Goal: Task Accomplishment & Management: Complete application form

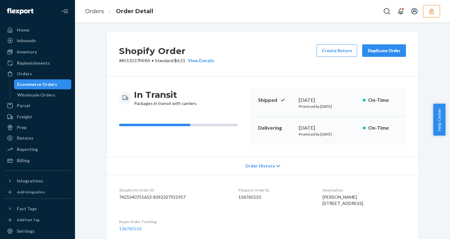
click at [430, 12] on icon "button" at bounding box center [432, 10] width 4 height 5
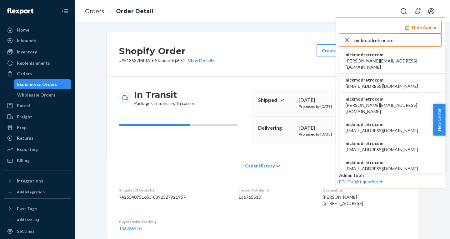
type input "nickmodretrocom"
click at [364, 62] on span "[PERSON_NAME][EMAIL_ADDRESS][DOMAIN_NAME]" at bounding box center [392, 64] width 93 height 13
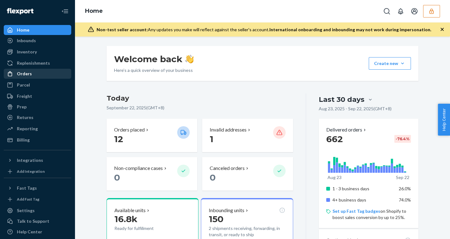
click at [37, 72] on div "Orders" at bounding box center [37, 73] width 66 height 9
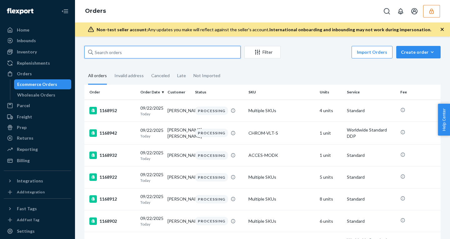
click at [128, 57] on input "text" at bounding box center [162, 52] width 156 height 13
paste input "1165632"
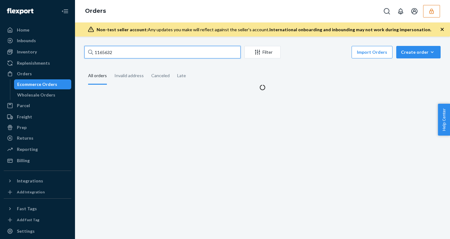
type input "1165632"
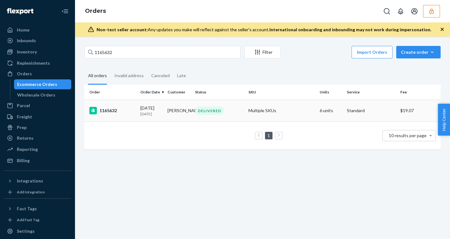
click at [153, 114] on p "10 days ago" at bounding box center [151, 113] width 22 height 5
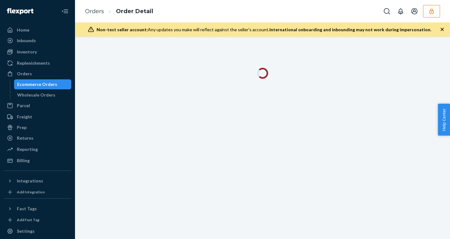
click at [442, 28] on icon "button" at bounding box center [442, 29] width 6 height 6
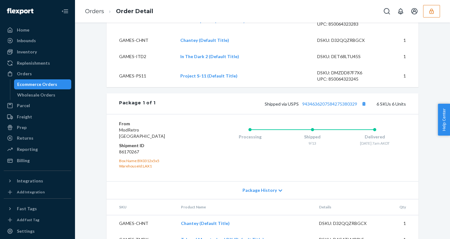
scroll to position [428, 0]
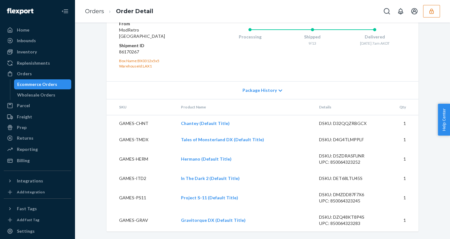
click at [265, 90] on span "Package History" at bounding box center [260, 90] width 34 height 6
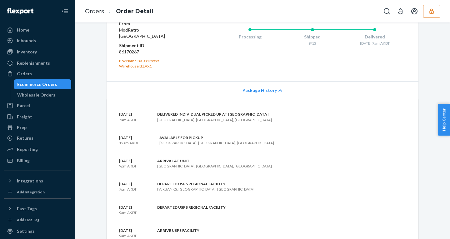
click at [265, 90] on span "Package History" at bounding box center [260, 90] width 34 height 6
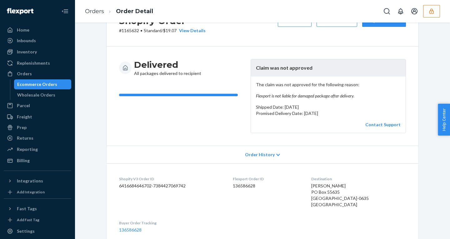
scroll to position [0, 0]
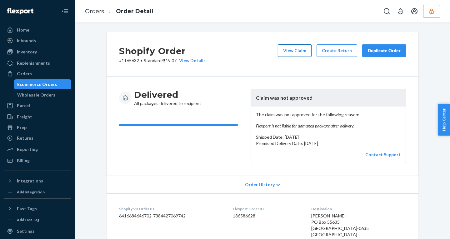
click at [287, 54] on button "View Claim" at bounding box center [295, 50] width 34 height 13
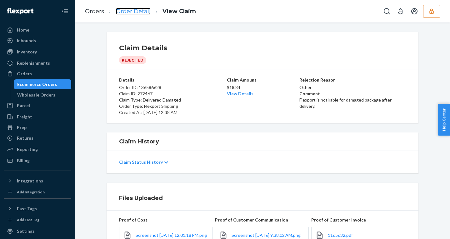
click at [141, 11] on link "Order Detail" at bounding box center [133, 11] width 35 height 7
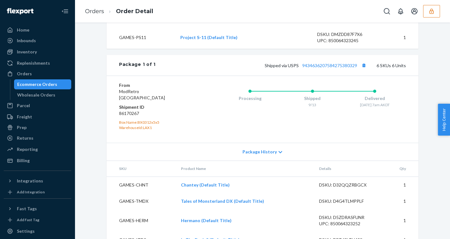
scroll to position [371, 0]
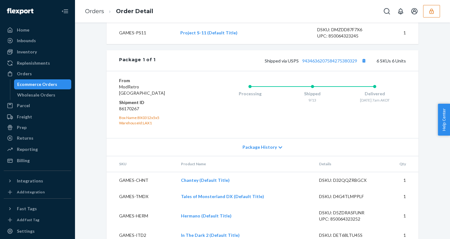
click at [255, 145] on span "Package History" at bounding box center [260, 147] width 34 height 6
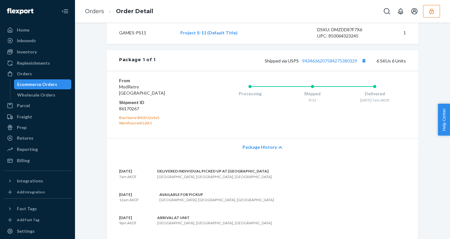
click at [255, 145] on span "Package History" at bounding box center [260, 147] width 34 height 6
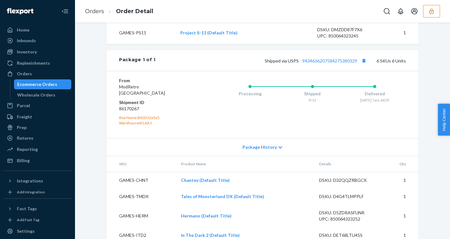
click at [255, 145] on span "Package History" at bounding box center [260, 147] width 34 height 6
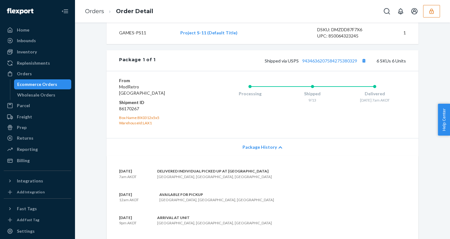
click at [255, 145] on span "Package History" at bounding box center [260, 147] width 34 height 6
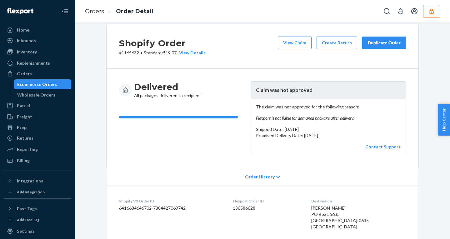
scroll to position [7, 0]
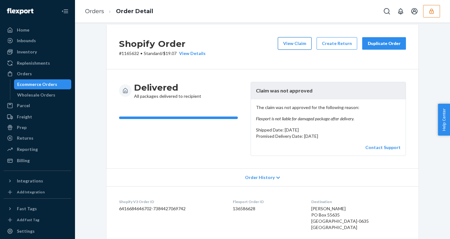
click at [294, 41] on button "View Claim" at bounding box center [295, 43] width 34 height 13
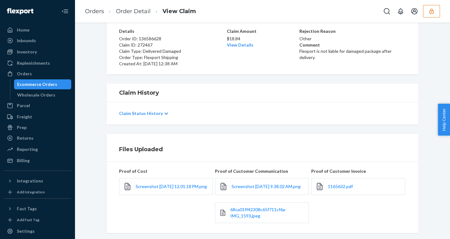
scroll to position [57, 0]
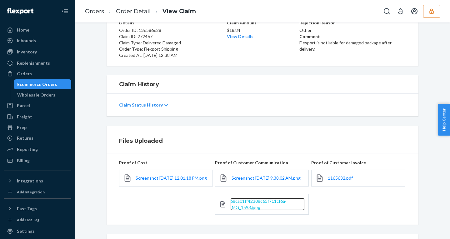
click at [255, 206] on span "68ca01ff42308c65f711cf6a-IMG_1593.jpeg" at bounding box center [258, 205] width 56 height 12
click at [230, 31] on p "$18.84" at bounding box center [262, 30] width 71 height 6
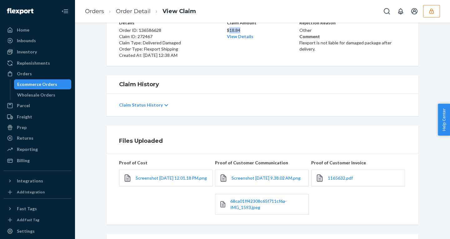
copy p "18.84"
click at [54, 85] on div "Ecommerce Orders" at bounding box center [37, 84] width 40 height 6
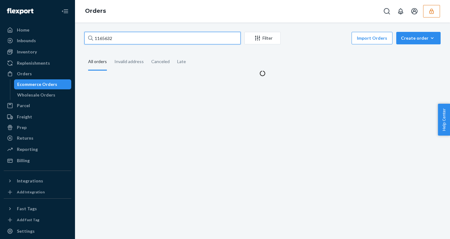
click at [103, 36] on input "1165632" at bounding box center [162, 38] width 156 height 13
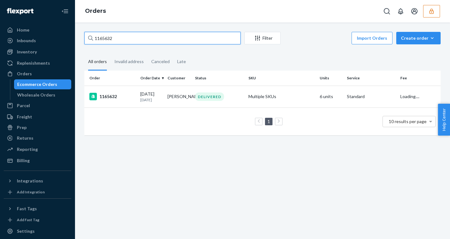
click at [103, 36] on input "1165632" at bounding box center [162, 38] width 156 height 13
paste input "0"
type input "1165602"
click at [139, 100] on td "09/12/2025 10 days ago" at bounding box center [151, 97] width 27 height 22
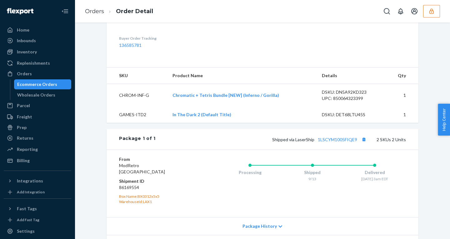
scroll to position [254, 0]
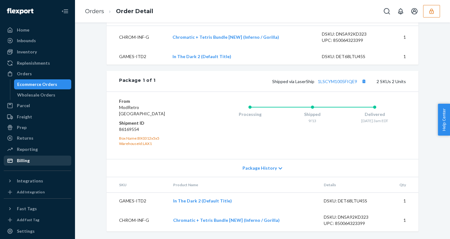
click at [31, 156] on link "Billing" at bounding box center [38, 161] width 68 height 10
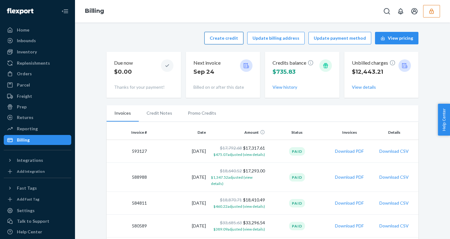
click at [225, 37] on button "Create credit" at bounding box center [223, 38] width 39 height 13
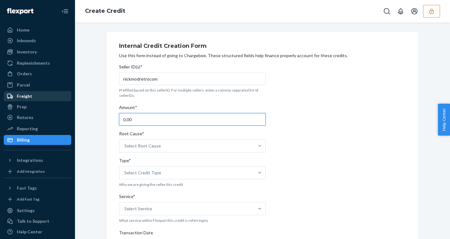
drag, startPoint x: 128, startPoint y: 120, endPoint x: 45, endPoint y: 100, distance: 85.2
click at [45, 101] on div "Home Inbounds Shipping Plans Problems Inventory Products Replenishments Orders …" at bounding box center [225, 119] width 450 height 239
type input "18.84"
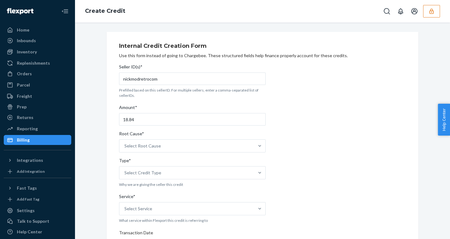
click at [142, 141] on div "Select Root Cause" at bounding box center [186, 146] width 135 height 13
click at [125, 143] on input "Root Cause* Select Root Cause" at bounding box center [124, 146] width 1 height 6
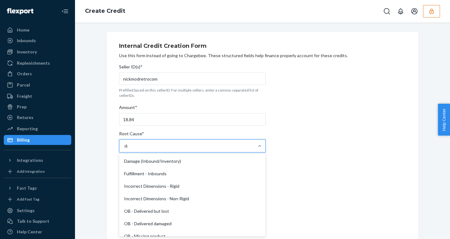
type input "dam"
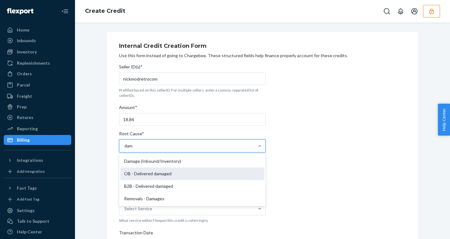
click at [146, 173] on div "OB - Delivered damaged" at bounding box center [192, 174] width 144 height 13
click at [133, 149] on input "dam" at bounding box center [128, 146] width 9 height 6
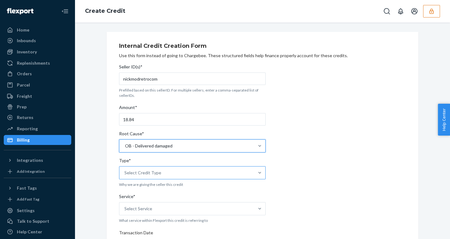
click at [151, 177] on div "Select Credit Type" at bounding box center [186, 173] width 135 height 13
click at [125, 176] on input "Type* Select Credit Type" at bounding box center [124, 173] width 1 height 6
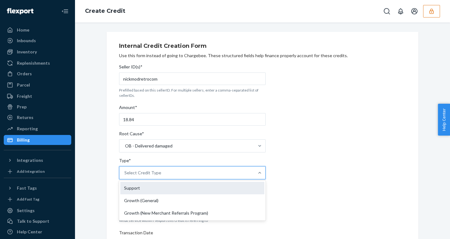
click at [136, 187] on div "Support" at bounding box center [192, 188] width 144 height 13
click at [125, 176] on input "Type* option Support focused, 1 of 3. 3 results available. Use Up and Down to c…" at bounding box center [124, 173] width 1 height 6
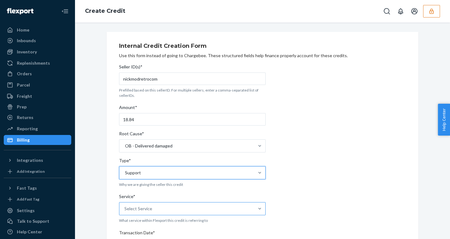
click at [157, 207] on div "Select Service" at bounding box center [186, 209] width 135 height 13
click at [125, 207] on input "Service* Select Service" at bounding box center [124, 209] width 1 height 6
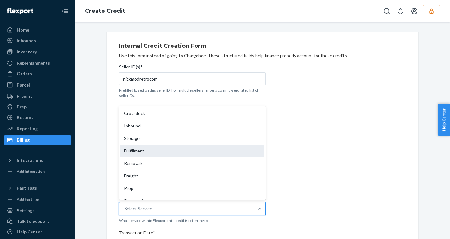
click at [144, 150] on div "Fulfillment" at bounding box center [192, 151] width 144 height 13
click at [125, 206] on input "Service* option Fulfillment focused, 4 of 10. 10 results available. Use Up and …" at bounding box center [124, 209] width 1 height 6
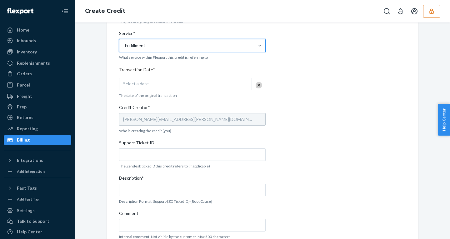
scroll to position [173, 0]
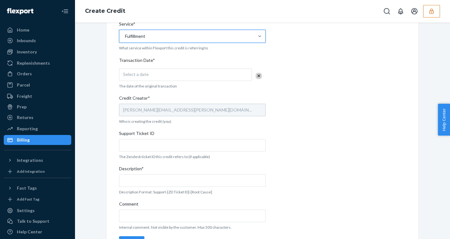
click at [157, 76] on div "Select a date" at bounding box center [185, 74] width 133 height 13
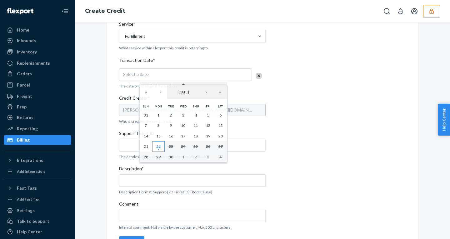
click at [158, 149] on abbr "22" at bounding box center [158, 146] width 4 height 5
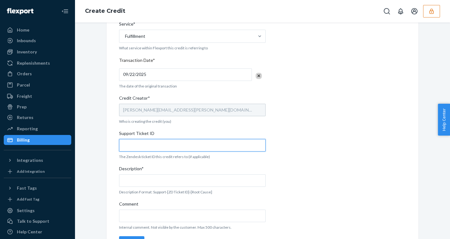
click at [139, 143] on input "Support Ticket ID" at bounding box center [192, 145] width 147 height 13
paste input "822135"
type input "822135"
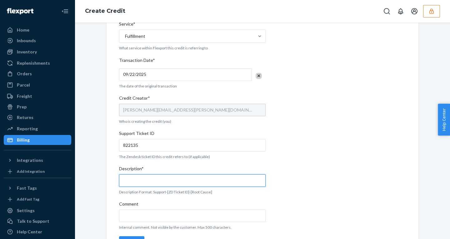
click at [134, 181] on input "Description*" at bounding box center [192, 180] width 147 height 13
paste input "822135"
click at [179, 180] on input "Support - 822135 -" at bounding box center [192, 180] width 147 height 13
paste input "- OB - Delivered damaged"
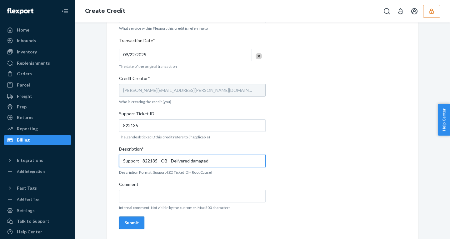
type input "Support - 822135 - OB - Delivered damaged"
click at [127, 221] on div "Submit" at bounding box center [131, 223] width 15 height 6
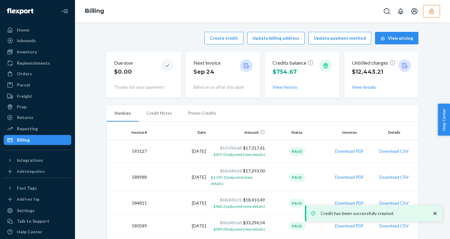
click at [199, 111] on li "Promo Credits" at bounding box center [202, 113] width 44 height 16
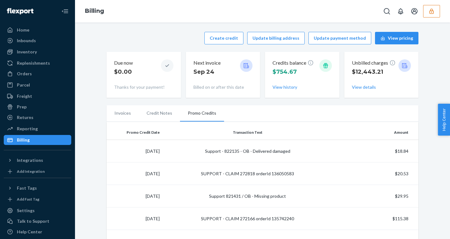
click at [430, 14] on icon "button" at bounding box center [432, 11] width 6 height 6
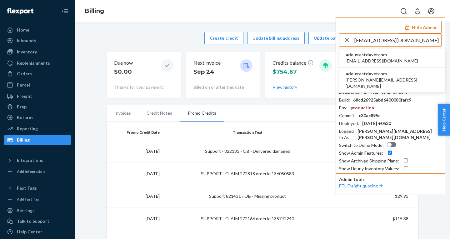
type input "joy@rest.com"
click at [370, 58] on span "joy@rest.com" at bounding box center [382, 61] width 73 height 6
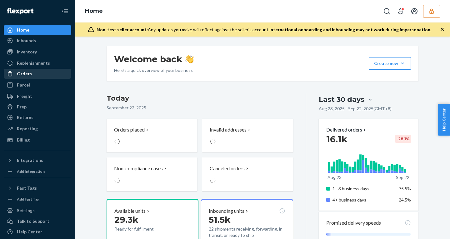
click at [23, 74] on div "Orders" at bounding box center [24, 74] width 15 height 6
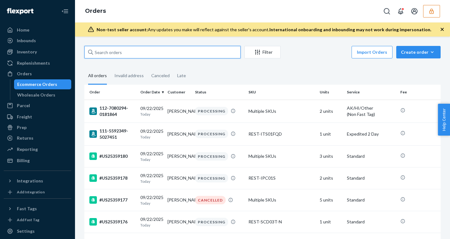
click at [111, 53] on input "text" at bounding box center [162, 52] width 156 height 13
paste input "PD1098143"
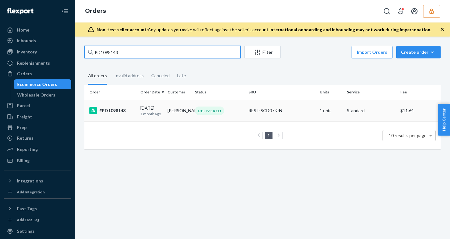
type input "PD1098143"
click at [134, 110] on div "#PD1098143" at bounding box center [112, 111] width 46 height 8
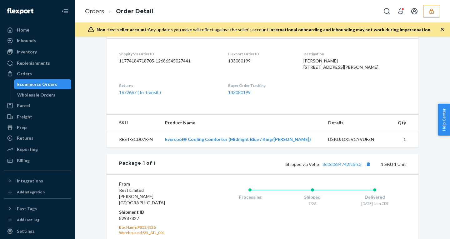
scroll to position [223, 0]
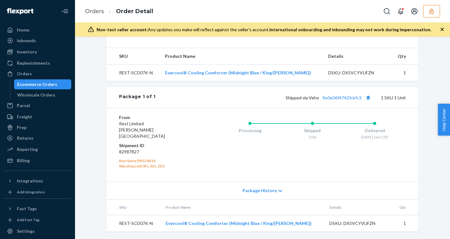
click at [246, 186] on div "Package History" at bounding box center [263, 191] width 312 height 18
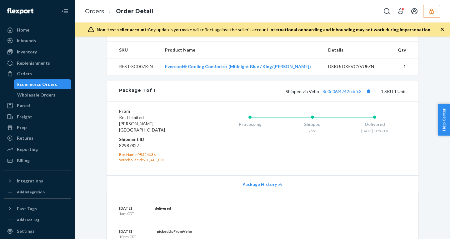
click at [250, 188] on span "Package History" at bounding box center [260, 184] width 34 height 6
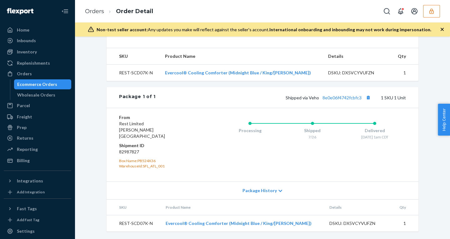
click at [250, 191] on span "Package History" at bounding box center [260, 191] width 34 height 6
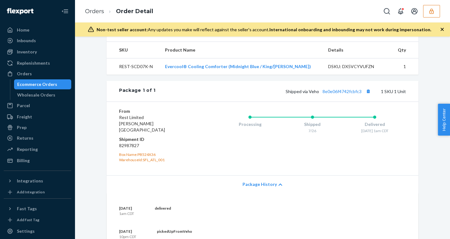
click at [250, 188] on span "Package History" at bounding box center [260, 184] width 34 height 6
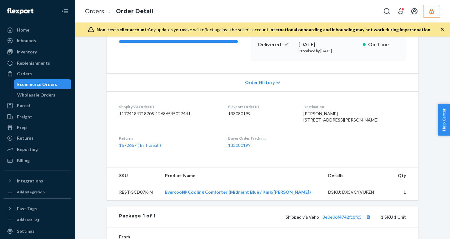
scroll to position [93, 0]
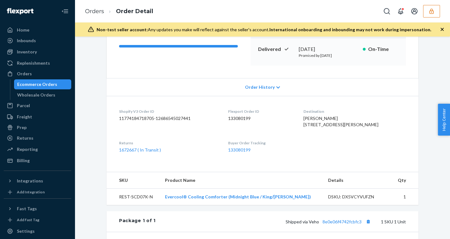
click at [258, 91] on div "Order History" at bounding box center [263, 87] width 312 height 18
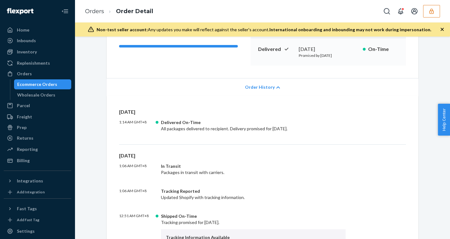
click at [259, 91] on div "Order History" at bounding box center [263, 87] width 312 height 18
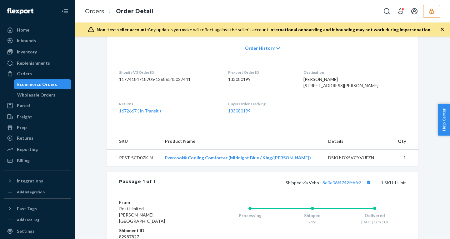
scroll to position [131, 0]
click at [134, 150] on th "SKU" at bounding box center [133, 142] width 53 height 17
click at [139, 114] on link "1672667 ( In Transit )" at bounding box center [140, 111] width 42 height 5
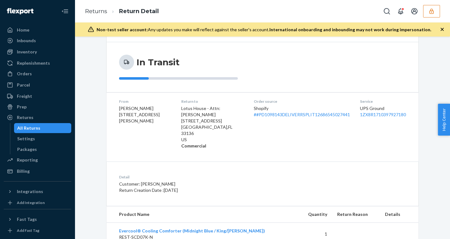
scroll to position [37, 0]
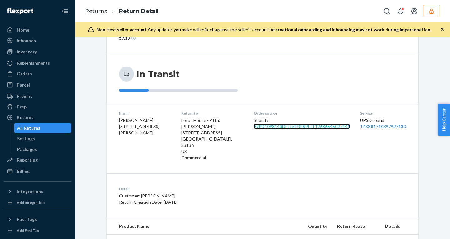
click at [283, 127] on link "# #PD1098143DELIVERRSPLIT12686545027441" at bounding box center [302, 126] width 96 height 5
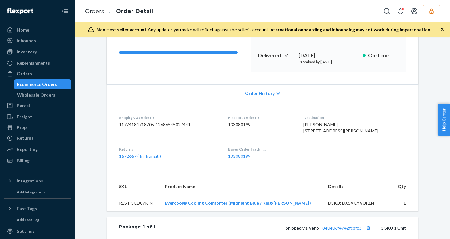
scroll to position [90, 0]
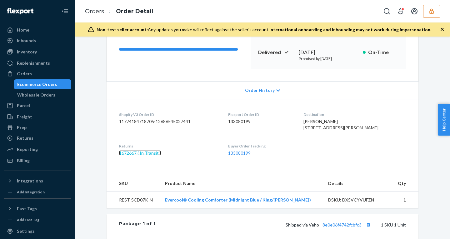
click at [139, 156] on link "1672667 ( In Transit )" at bounding box center [140, 152] width 42 height 5
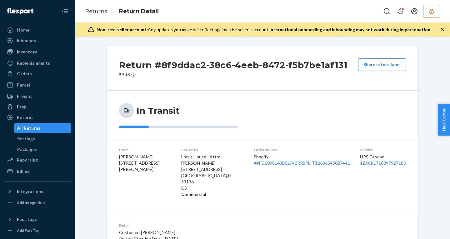
click at [122, 73] on p "$9.13" at bounding box center [233, 75] width 229 height 6
click at [263, 45] on div "Return #8f9ddac2-38c6-4eeb-8472-f5b7be1af131 $9.13 Share return label In Transi…" at bounding box center [262, 138] width 375 height 203
click at [25, 173] on div "Billing" at bounding box center [23, 171] width 13 height 6
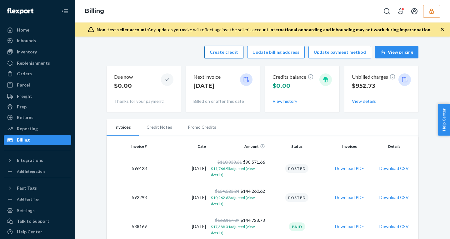
click at [219, 52] on button "Create credit" at bounding box center [223, 52] width 39 height 13
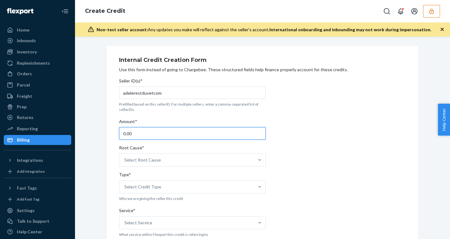
drag, startPoint x: 133, startPoint y: 133, endPoint x: 78, endPoint y: 126, distance: 55.4
click at [78, 127] on div "Internal Credit Creation Form Use this form instead of going to Chargebee. Thes…" at bounding box center [262, 138] width 375 height 203
paste input "78.73"
type input "78.73"
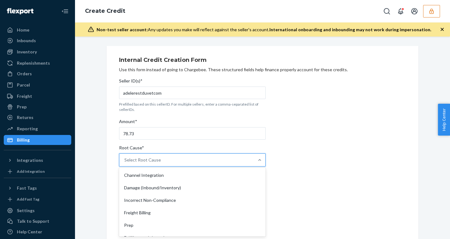
click at [150, 161] on div "Select Root Cause" at bounding box center [142, 160] width 37 height 6
click at [125, 161] on input "Root Cause* option Channel Integration focused, 1 of 29. 29 results available. …" at bounding box center [124, 160] width 1 height 6
type input "no"
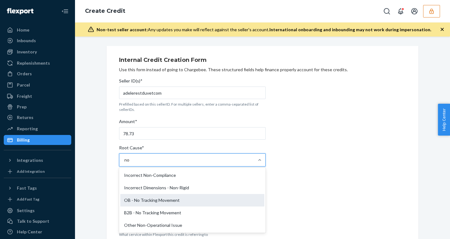
click at [151, 201] on div "OB - No Tracking Movement" at bounding box center [192, 200] width 144 height 13
click at [130, 163] on input "no" at bounding box center [127, 160] width 6 height 6
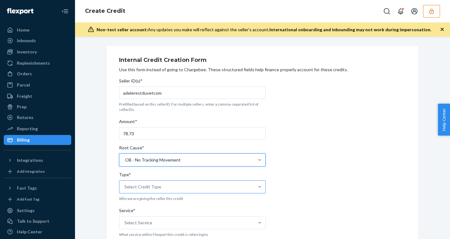
click at [140, 186] on div "Select Credit Type" at bounding box center [142, 187] width 37 height 6
click at [125, 186] on input "Type* Select Credit Type" at bounding box center [124, 187] width 1 height 6
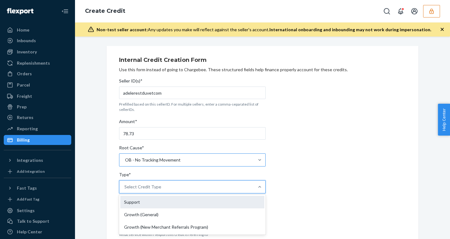
click at [136, 202] on div "Support" at bounding box center [192, 202] width 144 height 13
click at [125, 190] on input "Type* option Support focused, 1 of 3. 3 results available. Use Up and Down to c…" at bounding box center [124, 187] width 1 height 6
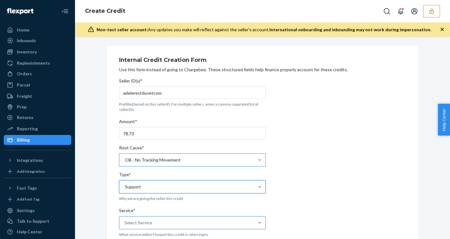
click at [151, 224] on div "Select Service" at bounding box center [186, 223] width 135 height 13
click at [125, 224] on input "Service* Select Service" at bounding box center [124, 223] width 1 height 6
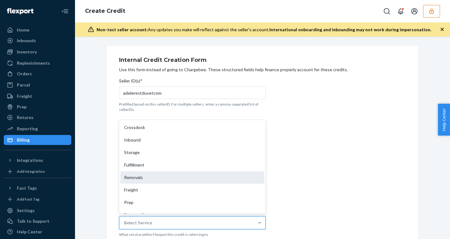
type input "re"
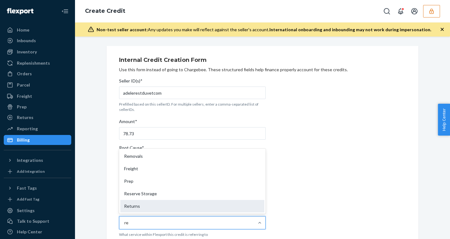
click at [130, 208] on div "Returns" at bounding box center [192, 206] width 144 height 13
click at [129, 220] on input "re" at bounding box center [126, 223] width 5 height 6
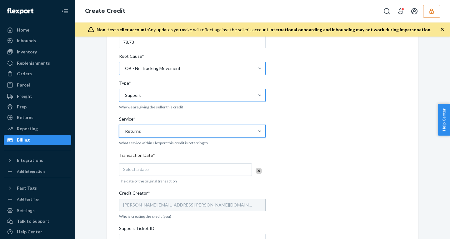
scroll to position [118, 0]
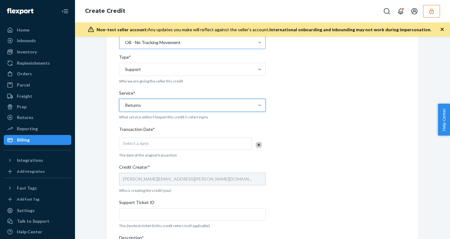
click at [142, 140] on div "Select a date" at bounding box center [185, 144] width 133 height 13
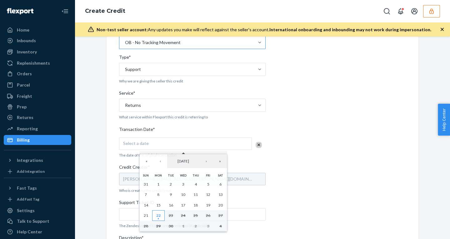
click at [158, 216] on abbr "22" at bounding box center [158, 215] width 4 height 5
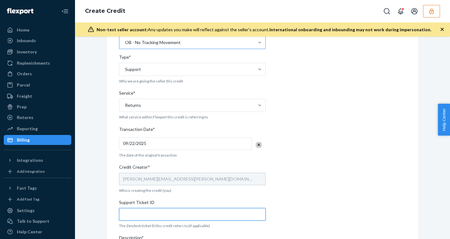
click at [147, 211] on input "Support Ticket ID" at bounding box center [192, 214] width 147 height 13
paste input "823061"
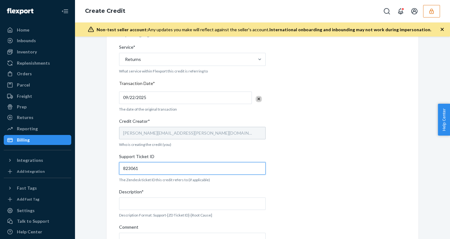
scroll to position [165, 0]
type input "823061"
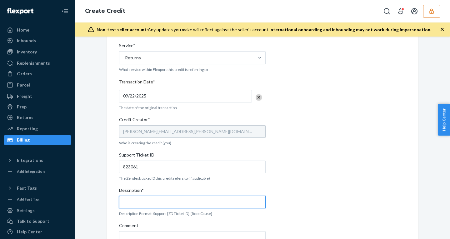
click at [135, 203] on input "Description*" at bounding box center [192, 202] width 147 height 13
paste input "823061"
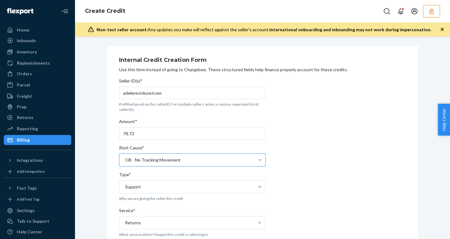
click at [158, 163] on div "OB - No Tracking Movement" at bounding box center [153, 160] width 56 height 6
click at [125, 163] on input "Root Cause* OB - No Tracking Movement" at bounding box center [124, 160] width 1 height 6
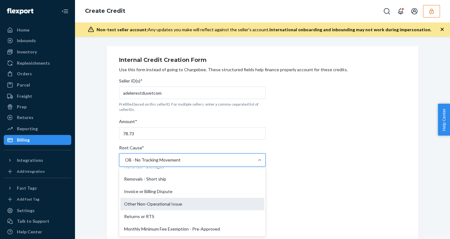
scroll to position [296, 0]
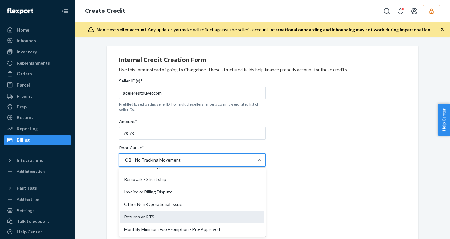
click at [141, 216] on div "Returns or RTS" at bounding box center [192, 217] width 144 height 13
click at [125, 163] on input "Root Cause* option OB - No Tracking Movement, selected. option Returns or RTS f…" at bounding box center [124, 160] width 1 height 6
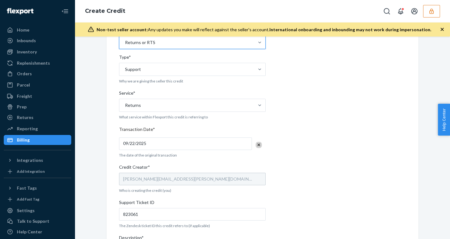
scroll to position [206, 0]
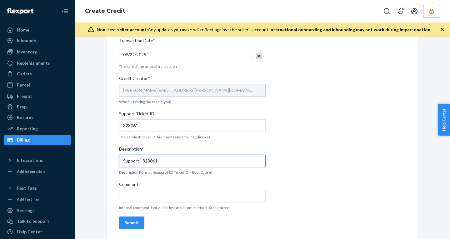
click at [163, 163] on input "Support - 823061 -" at bounding box center [192, 161] width 147 height 13
type input "Support - 823061 - Returns or RTS"
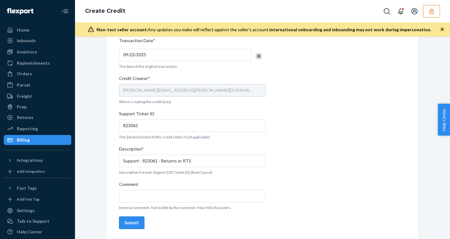
click at [131, 220] on div "Submit" at bounding box center [131, 223] width 15 height 6
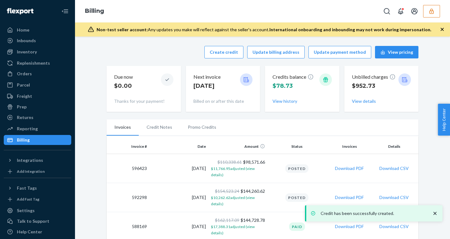
click at [202, 128] on li "Promo Credits" at bounding box center [202, 127] width 44 height 16
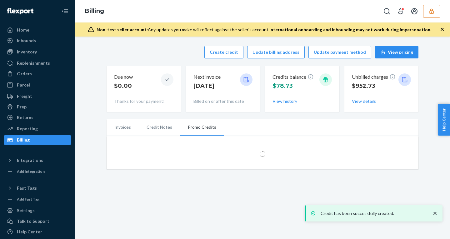
click at [436, 213] on icon "close toast" at bounding box center [435, 213] width 3 height 3
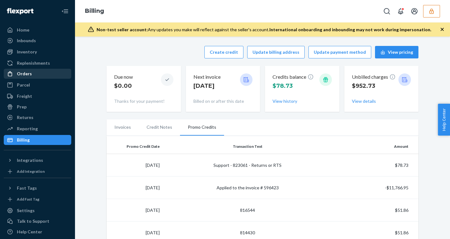
click at [25, 70] on div "Orders" at bounding box center [37, 73] width 66 height 9
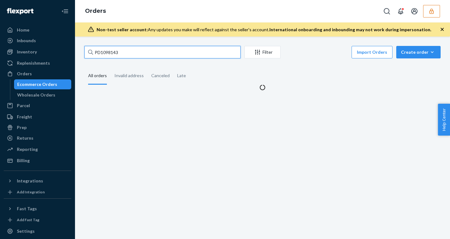
click at [108, 53] on input "PD1098143" at bounding box center [162, 52] width 156 height 13
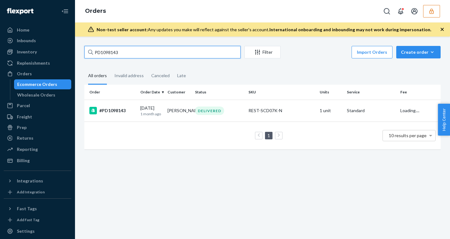
click at [108, 53] on input "PD1098143" at bounding box center [162, 52] width 156 height 13
paste input "US25357489"
type input "US25357489"
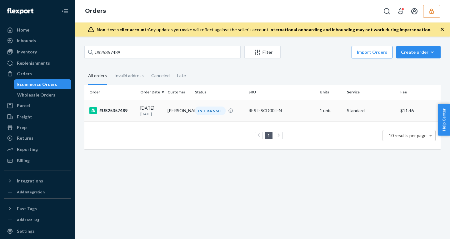
click at [134, 107] on div "#US25357489" at bounding box center [112, 111] width 46 height 8
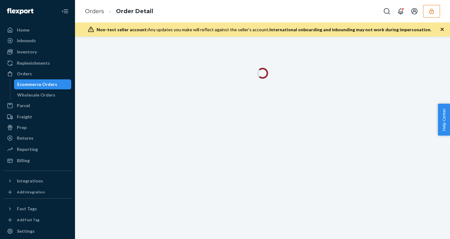
click at [441, 31] on icon "button" at bounding box center [442, 29] width 6 height 6
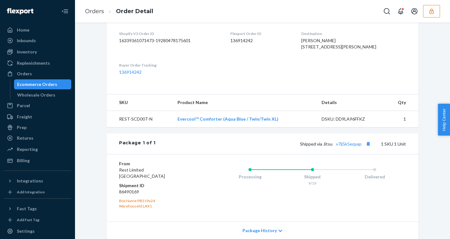
scroll to position [209, 0]
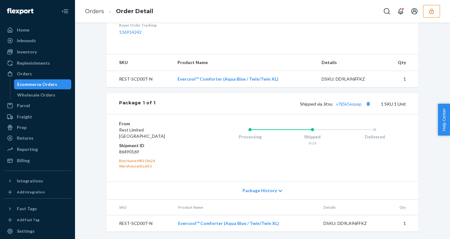
click at [260, 193] on span "Package History" at bounding box center [260, 191] width 34 height 6
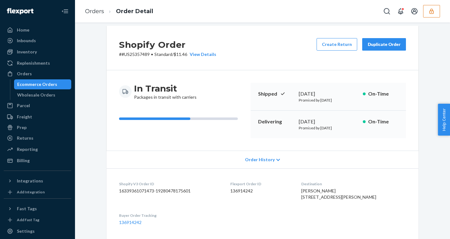
scroll to position [0, 0]
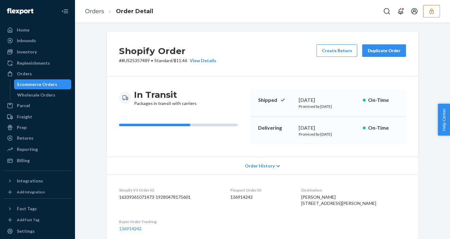
click at [37, 86] on div "Ecommerce Orders" at bounding box center [37, 84] width 40 height 6
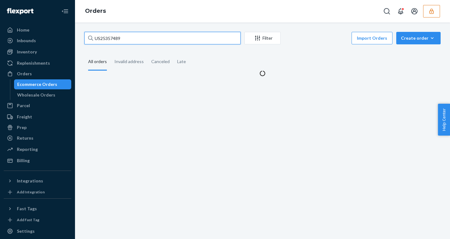
click at [105, 38] on input "US25357489" at bounding box center [162, 38] width 156 height 13
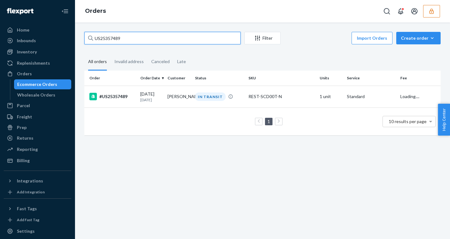
paste input "5472"
type input "US25355472"
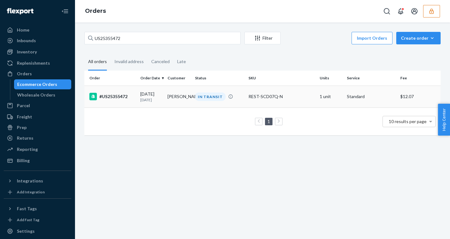
click at [141, 97] on div "09/13/2025 9 days ago" at bounding box center [151, 97] width 22 height 12
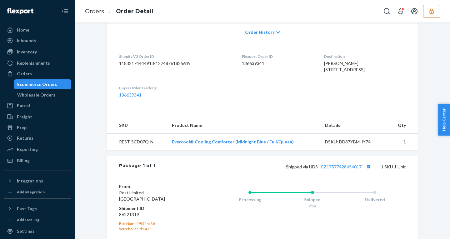
scroll to position [209, 0]
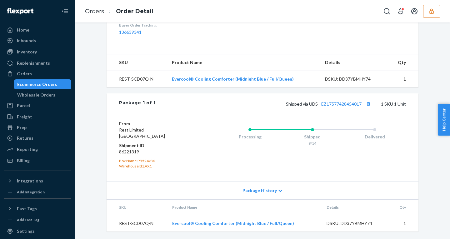
click at [266, 191] on span "Package History" at bounding box center [260, 191] width 34 height 6
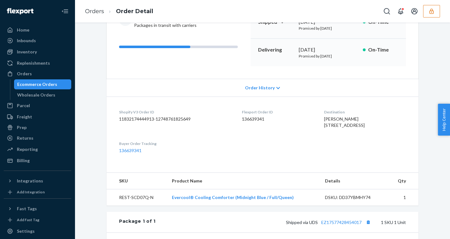
scroll to position [77, 0]
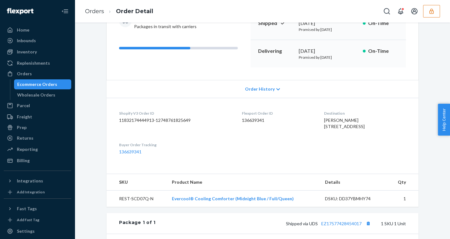
click at [432, 12] on icon "button" at bounding box center [432, 10] width 4 height 5
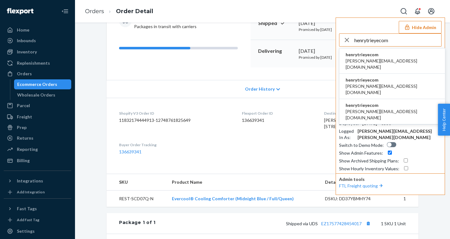
type input "henrytrieyecom"
click at [370, 59] on span "camilla@trieye.com" at bounding box center [392, 64] width 93 height 13
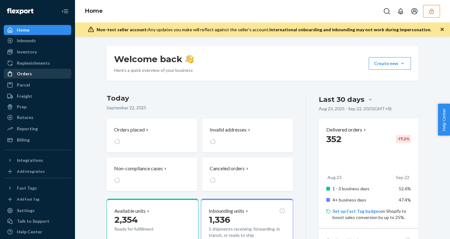
click at [21, 69] on div "Orders" at bounding box center [37, 73] width 66 height 9
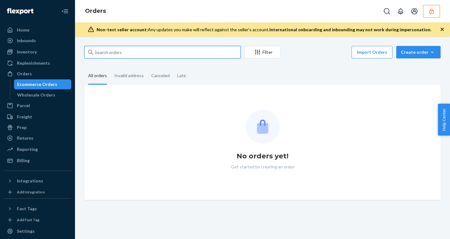
click at [128, 52] on input "text" at bounding box center [162, 52] width 156 height 13
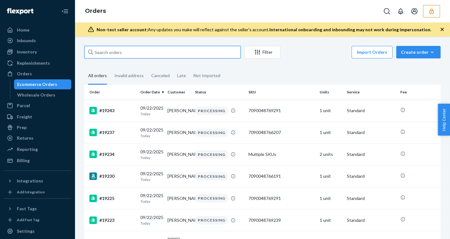
paste input "#18860"
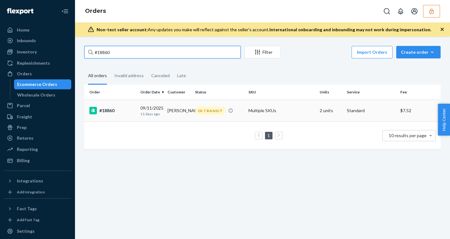
type input "#18860"
click at [127, 112] on div "#18860" at bounding box center [112, 111] width 46 height 8
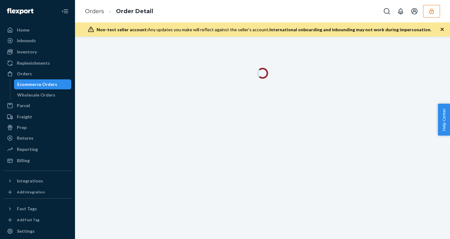
click at [443, 31] on icon "button" at bounding box center [442, 29] width 6 height 6
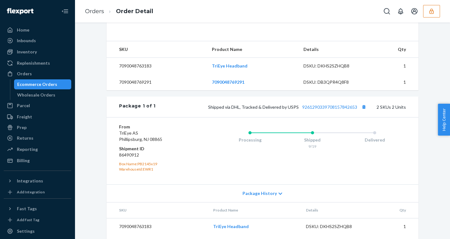
scroll to position [274, 0]
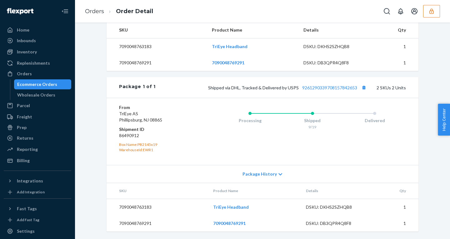
click at [255, 174] on span "Package History" at bounding box center [260, 174] width 34 height 6
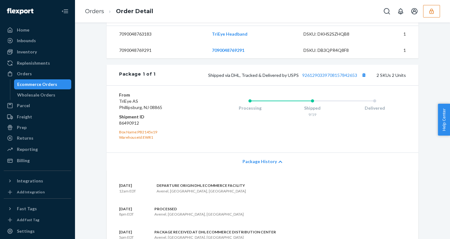
click at [255, 165] on span "Package History" at bounding box center [260, 162] width 34 height 6
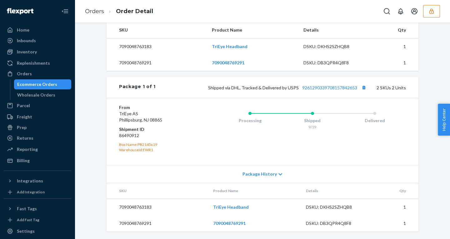
click at [255, 174] on span "Package History" at bounding box center [260, 174] width 34 height 6
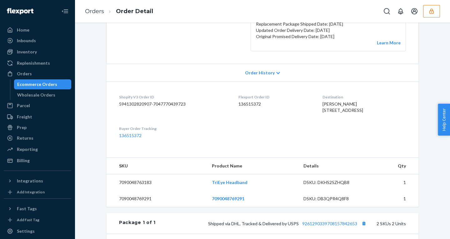
scroll to position [0, 0]
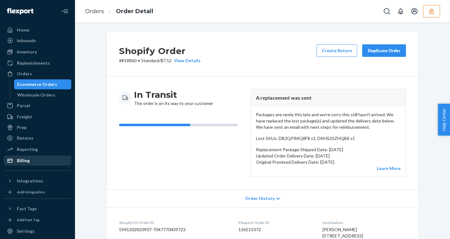
click at [39, 160] on div "Billing" at bounding box center [37, 160] width 66 height 9
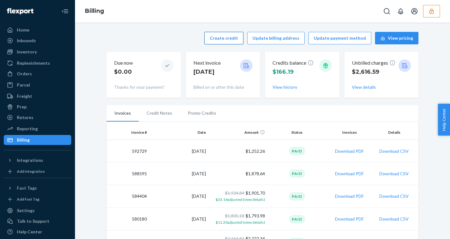
click at [234, 42] on button "Create credit" at bounding box center [223, 38] width 39 height 13
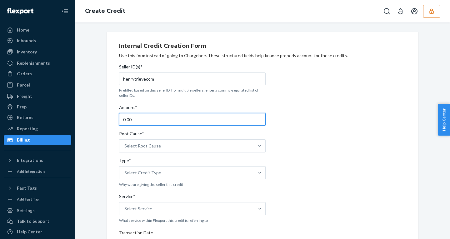
drag, startPoint x: 131, startPoint y: 119, endPoint x: 81, endPoint y: 118, distance: 50.0
click at [81, 118] on div "Internal Credit Creation Form Use this form instead of going to Chargebee. Thes…" at bounding box center [263, 232] width 366 height 400
type input "9.90"
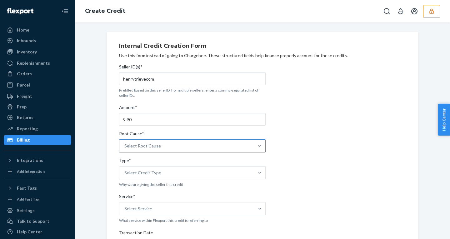
click at [149, 149] on div "Select Root Cause" at bounding box center [142, 146] width 37 height 6
click at [125, 149] on input "Root Cause* Select Root Cause" at bounding box center [124, 146] width 1 height 6
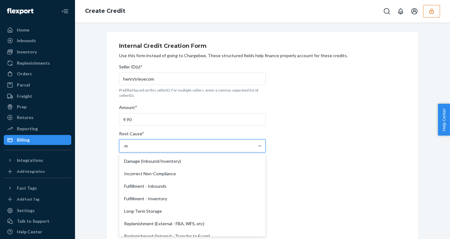
type input "mo"
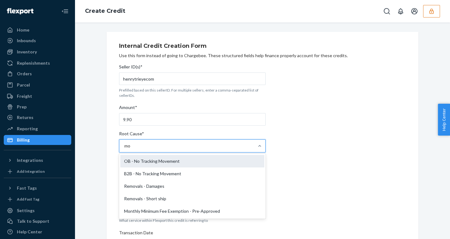
click at [151, 162] on div "OB - No Tracking Movement" at bounding box center [192, 161] width 144 height 13
click at [131, 149] on input "mo" at bounding box center [127, 146] width 7 height 6
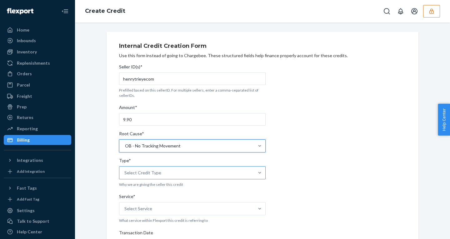
click at [147, 172] on div "Select Credit Type" at bounding box center [142, 173] width 37 height 6
click at [125, 172] on input "Type* Select Credit Type" at bounding box center [124, 173] width 1 height 6
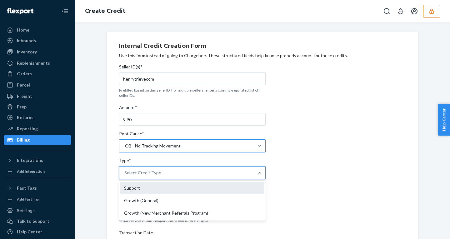
click at [139, 186] on div "Support" at bounding box center [192, 188] width 144 height 13
click at [125, 176] on input "Type* option Support focused, 1 of 3. 3 results available. Use Up and Down to c…" at bounding box center [124, 173] width 1 height 6
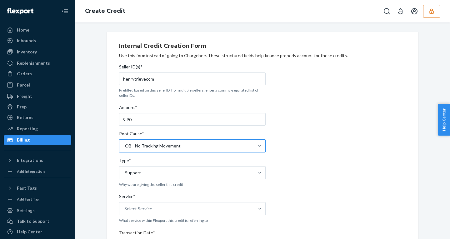
click at [150, 202] on div "Service*" at bounding box center [192, 198] width 147 height 9
click at [125, 206] on input "Service* Select Service" at bounding box center [124, 209] width 1 height 6
click at [151, 209] on div "Select Service" at bounding box center [186, 209] width 135 height 13
click at [125, 209] on input "Service* 0 results available. Select is focused ,type to refine list, press Dow…" at bounding box center [124, 209] width 1 height 6
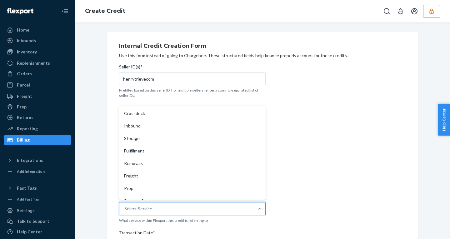
click at [144, 149] on div "Fulfillment" at bounding box center [192, 151] width 144 height 13
click at [125, 206] on input "Service* option Fulfillment focused, 4 of 10. 10 results available. Use Up and …" at bounding box center [124, 209] width 1 height 6
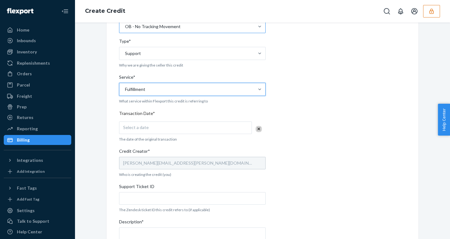
scroll to position [120, 0]
click at [161, 138] on p "The date of the original transaction" at bounding box center [192, 138] width 147 height 5
click at [157, 124] on div "Select a date" at bounding box center [185, 127] width 133 height 13
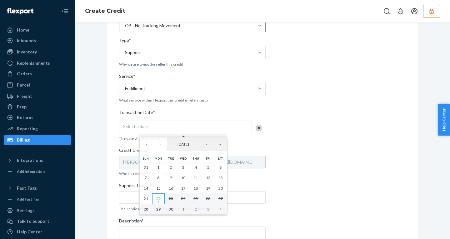
click at [159, 198] on abbr "22" at bounding box center [158, 198] width 4 height 5
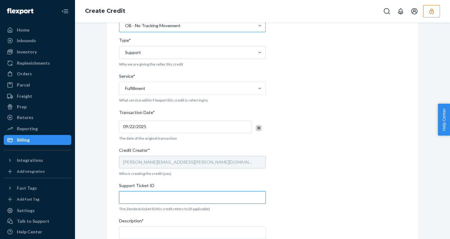
click at [134, 194] on input "Support Ticket ID" at bounding box center [192, 197] width 147 height 13
paste input "822244"
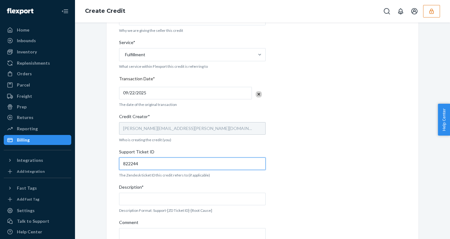
scroll to position [160, 0]
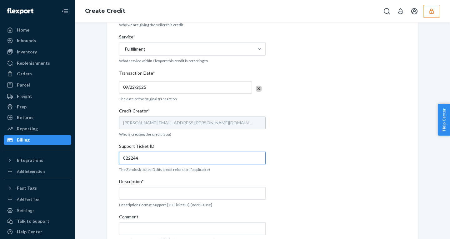
type input "822244"
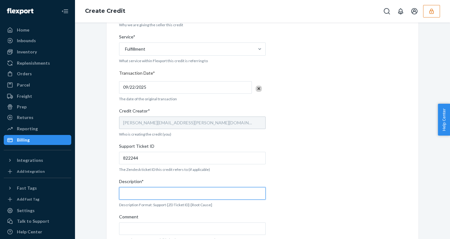
click at [131, 194] on input "Description*" at bounding box center [192, 193] width 147 height 13
paste input "822244"
click at [172, 194] on input "Support - 822244" at bounding box center [192, 193] width 147 height 13
paste input "- OB - No Tracking Movement"
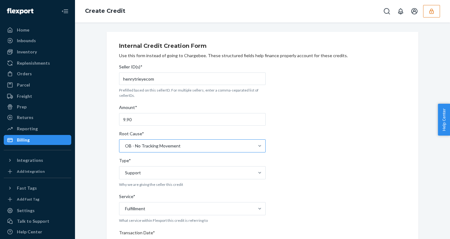
scroll to position [192, 0]
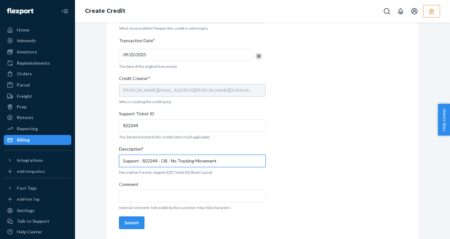
type input "Support - 822244 - OB - No Tracking Movement"
click at [126, 219] on button "Submit" at bounding box center [131, 223] width 25 height 13
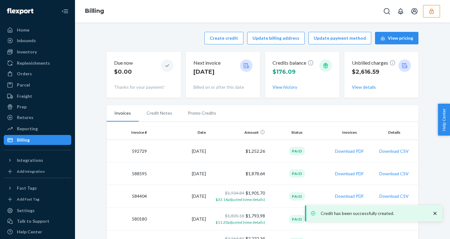
click at [199, 112] on li "Promo Credits" at bounding box center [202, 113] width 44 height 16
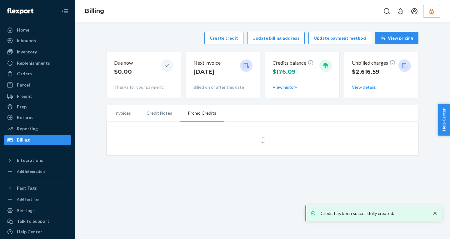
click at [435, 213] on icon "close toast" at bounding box center [435, 213] width 3 height 3
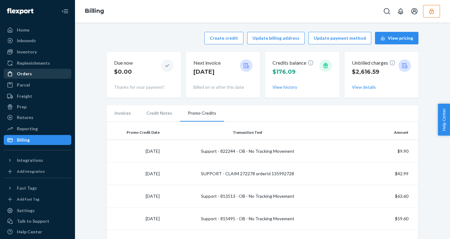
click at [24, 71] on div "Orders" at bounding box center [24, 74] width 15 height 6
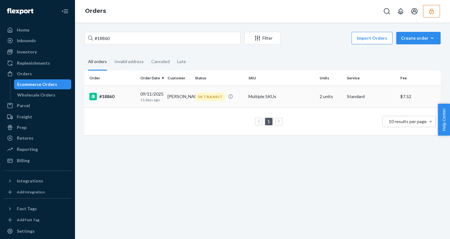
click at [129, 95] on div "#18860" at bounding box center [112, 97] width 46 height 8
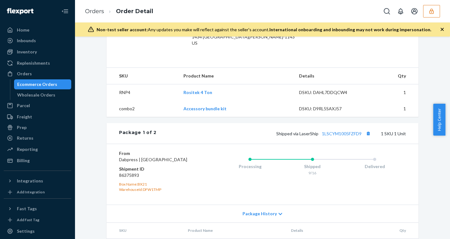
scroll to position [361, 0]
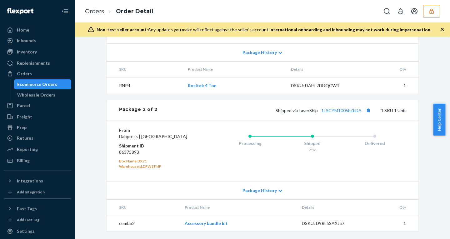
click at [254, 193] on span "Package History" at bounding box center [260, 191] width 34 height 6
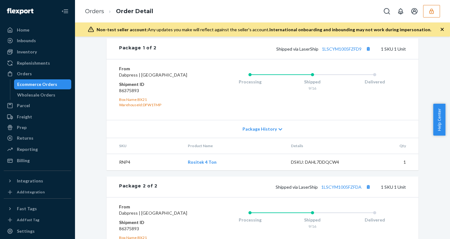
scroll to position [263, 0]
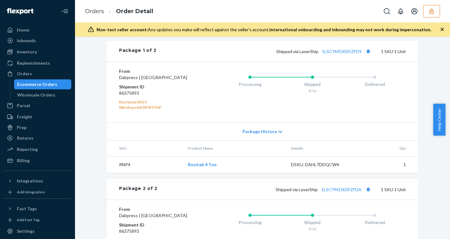
click at [261, 135] on span "Package History" at bounding box center [260, 132] width 34 height 6
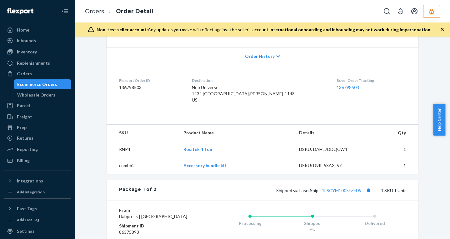
scroll to position [0, 0]
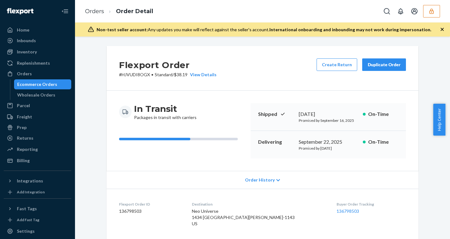
click at [433, 11] on icon "button" at bounding box center [432, 11] width 6 height 6
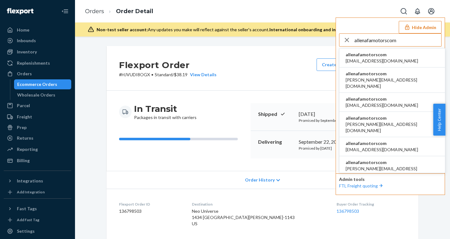
type input "allenafamotorscom"
click at [354, 59] on span "120422831@qq.com" at bounding box center [382, 61] width 73 height 6
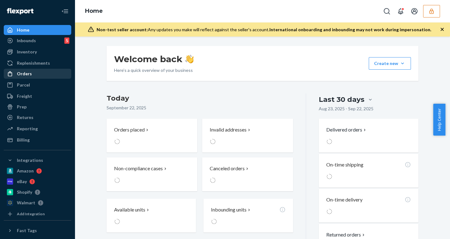
click at [23, 70] on div "Orders" at bounding box center [37, 73] width 66 height 9
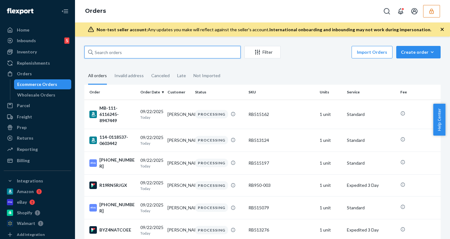
click at [109, 52] on input "text" at bounding box center [162, 52] width 156 height 13
paste input "[PHONE_NUMBER]"
type input "[PHONE_NUMBER]"
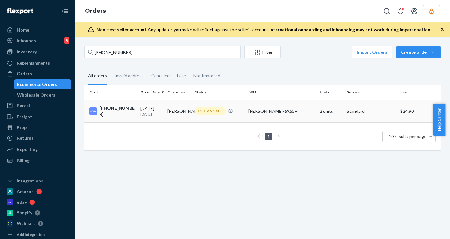
click at [138, 110] on td "[DATE] [DATE]" at bounding box center [151, 111] width 27 height 23
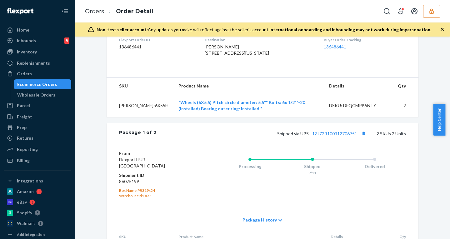
scroll to position [243, 0]
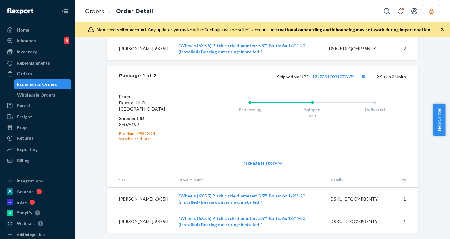
click at [256, 166] on span "Package History" at bounding box center [260, 163] width 34 height 6
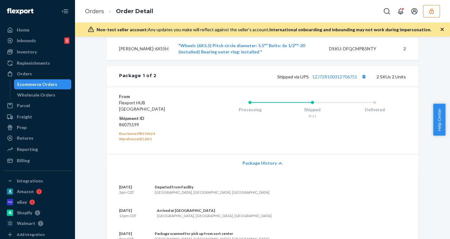
click at [256, 166] on span "Package History" at bounding box center [260, 163] width 34 height 6
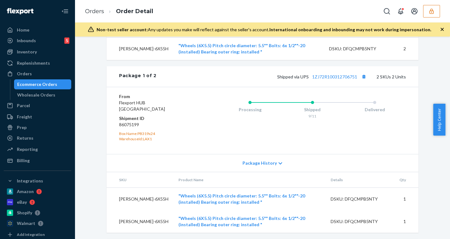
click at [256, 166] on span "Package History" at bounding box center [260, 163] width 34 height 6
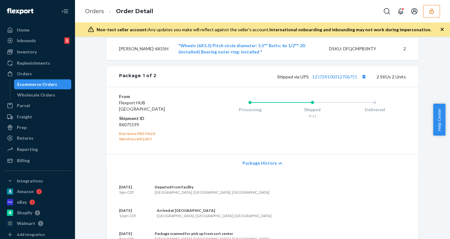
click at [256, 166] on span "Package History" at bounding box center [260, 163] width 34 height 6
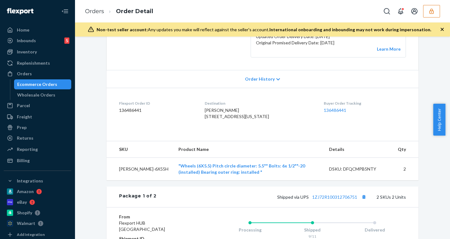
scroll to position [0, 0]
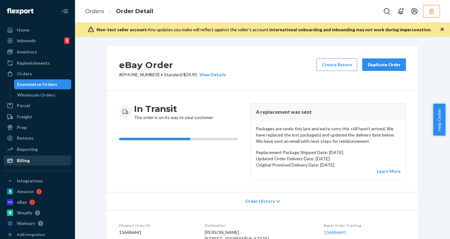
click at [37, 160] on div "Billing" at bounding box center [37, 160] width 66 height 9
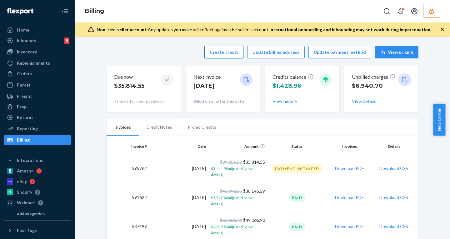
click at [228, 49] on button "Create credit" at bounding box center [223, 52] width 39 height 13
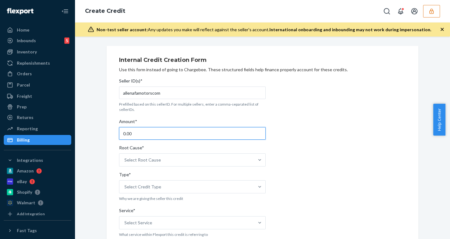
drag, startPoint x: 138, startPoint y: 133, endPoint x: 93, endPoint y: 132, distance: 44.4
paste input "37.3"
type input "37.3"
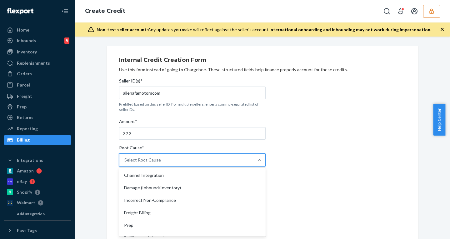
click at [147, 157] on div "Select Root Cause" at bounding box center [142, 160] width 37 height 6
click at [125, 157] on input "Root Cause* option Channel Integration focused, 1 of 29. 29 results available. …" at bounding box center [124, 160] width 1 height 6
type input "no"
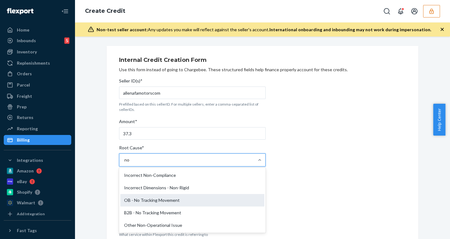
click at [163, 198] on div "OB - No Tracking Movement" at bounding box center [192, 200] width 144 height 13
click at [130, 163] on input "no" at bounding box center [127, 160] width 6 height 6
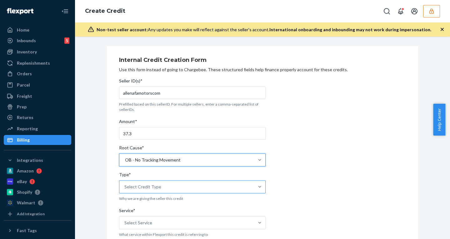
click at [146, 188] on div "Select Credit Type" at bounding box center [142, 187] width 37 height 6
click at [125, 188] on input "Type* Select Credit Type" at bounding box center [124, 187] width 1 height 6
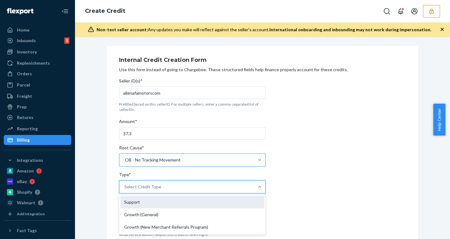
click at [135, 204] on div "Support" at bounding box center [192, 202] width 144 height 13
click at [125, 190] on input "Type* option Support focused, 1 of 3. 3 results available. Use Up and Down to c…" at bounding box center [124, 187] width 1 height 6
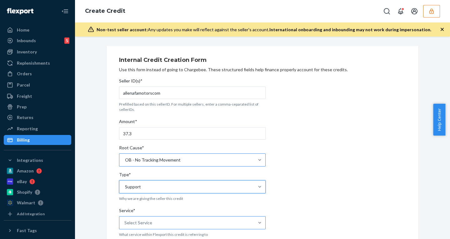
click at [144, 222] on div "Select Service" at bounding box center [138, 223] width 28 height 6
click at [125, 222] on input "Service* Select Service" at bounding box center [124, 223] width 1 height 6
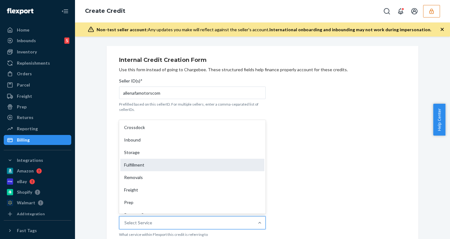
click at [135, 165] on div "Fulfillment" at bounding box center [192, 165] width 144 height 13
click at [125, 220] on input "Service* option Fulfillment focused, 4 of 10. 10 results available. Use Up and …" at bounding box center [124, 223] width 1 height 6
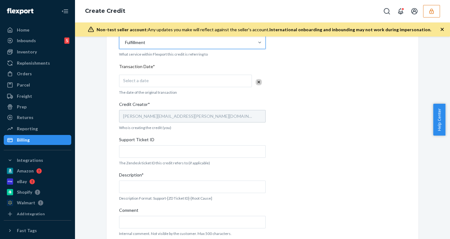
scroll to position [181, 0]
click at [154, 78] on div "Select a date" at bounding box center [185, 80] width 133 height 13
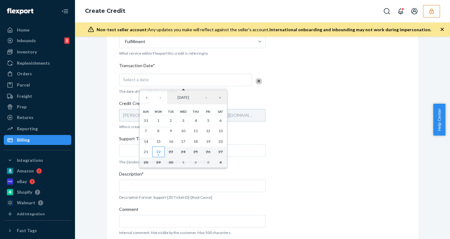
click at [159, 151] on abbr "22" at bounding box center [158, 151] width 4 height 5
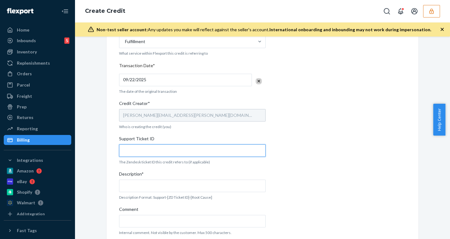
click at [136, 150] on input "Support Ticket ID" at bounding box center [192, 150] width 147 height 13
paste input "823038"
type input "823038"
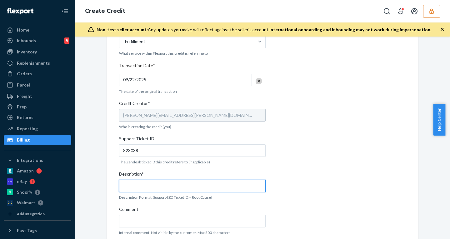
click at [142, 182] on input "Description*" at bounding box center [192, 186] width 147 height 13
paste input "823038"
click at [190, 187] on input "Support - 823038" at bounding box center [192, 186] width 147 height 13
paste input "- OB - No Tracking Movement"
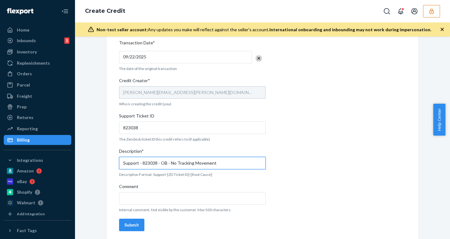
scroll to position [206, 0]
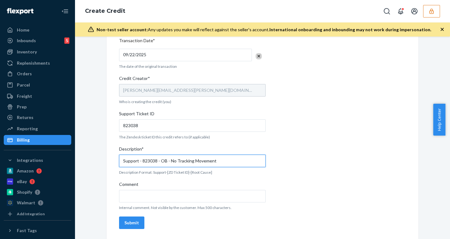
type input "Support - 823038 - OB - No Tracking Movement"
click at [123, 218] on button "Submit" at bounding box center [131, 223] width 25 height 13
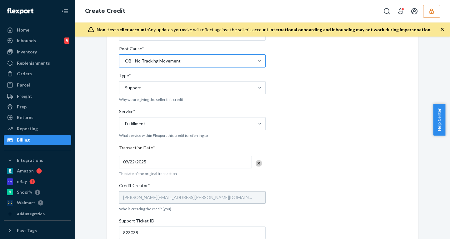
scroll to position [0, 0]
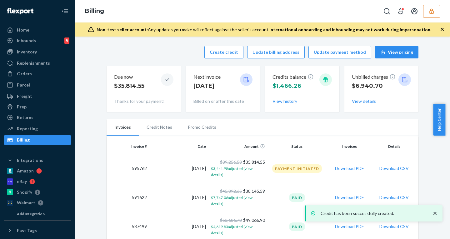
click at [208, 129] on li "Promo Credits" at bounding box center [202, 127] width 44 height 16
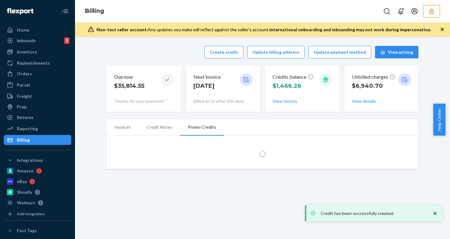
click at [434, 212] on icon "close toast" at bounding box center [435, 213] width 6 height 6
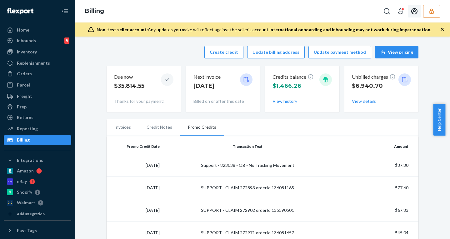
click at [429, 10] on icon "button" at bounding box center [432, 11] width 6 height 6
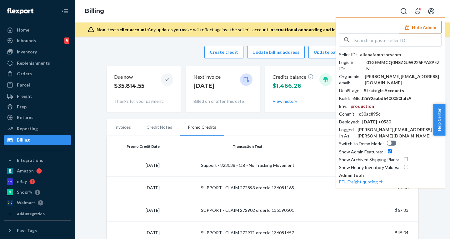
click at [390, 38] on input "text" at bounding box center [398, 40] width 87 height 13
paste input "sfnonboardingrunnerssunglassesflexportcom"
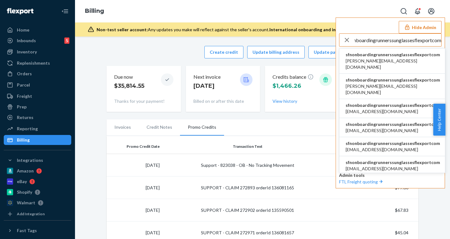
type input "sfnonboardingrunnerssunglassesflexportcom"
click at [372, 56] on span "sfnonboardingrunnerssunglassesflexportcom" at bounding box center [393, 55] width 94 height 6
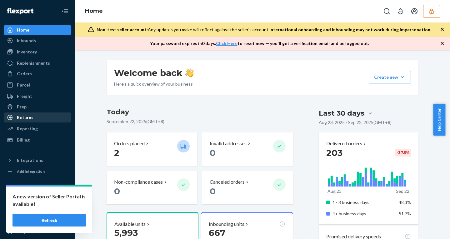
click at [25, 115] on div "Returns" at bounding box center [25, 117] width 17 height 6
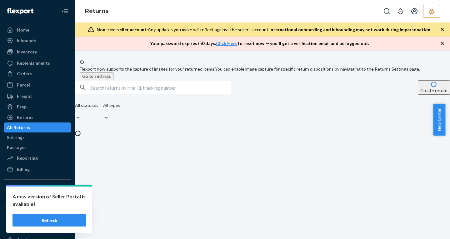
click at [149, 94] on input "text" at bounding box center [160, 87] width 141 height 13
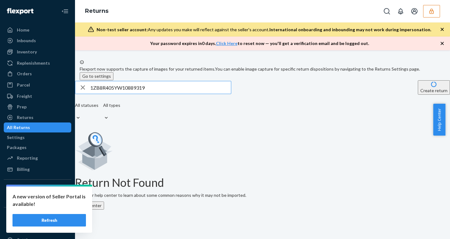
click at [128, 94] on input "1ZB8R405YW10889319" at bounding box center [160, 87] width 141 height 13
paste input "31833721"
type input "31833721"
click at [87, 94] on icon "button" at bounding box center [83, 87] width 8 height 13
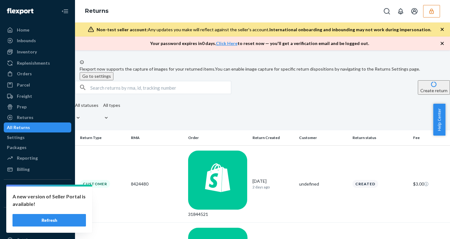
click at [87, 94] on icon "button" at bounding box center [83, 87] width 8 height 13
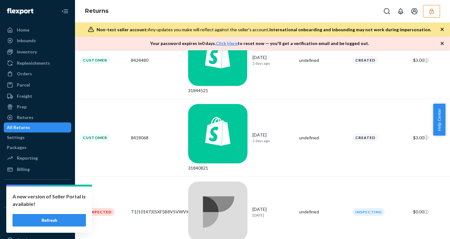
scroll to position [125, 0]
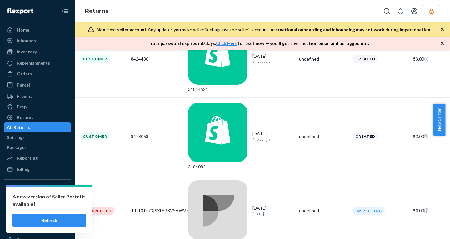
click at [429, 14] on icon "button" at bounding box center [432, 11] width 6 height 6
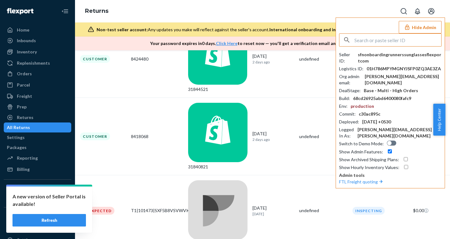
click at [428, 23] on button "Hide Admin" at bounding box center [420, 27] width 43 height 13
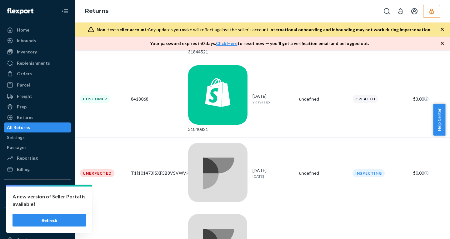
scroll to position [169, 0]
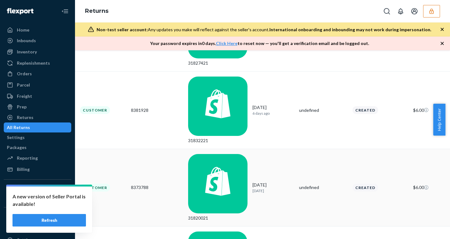
scroll to position [164, 0]
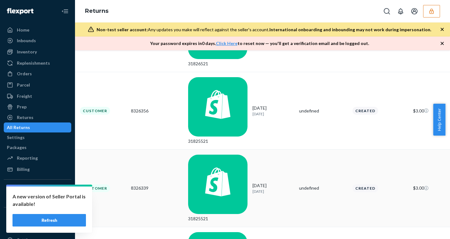
scroll to position [168, 0]
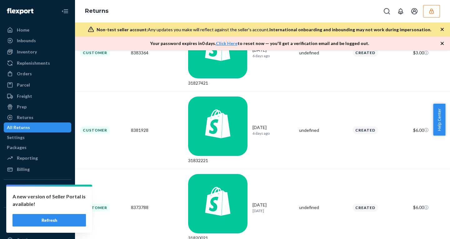
scroll to position [164, 0]
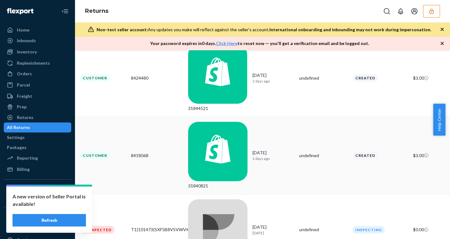
scroll to position [63, 0]
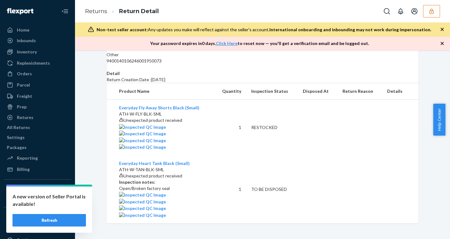
scroll to position [121, 0]
click at [428, 13] on button "button" at bounding box center [431, 11] width 17 height 13
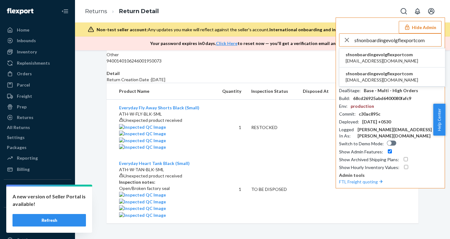
type input "sfnonboardingevolgflexportcom"
click at [378, 58] on span "[EMAIL_ADDRESS][DOMAIN_NAME]" at bounding box center [382, 61] width 73 height 6
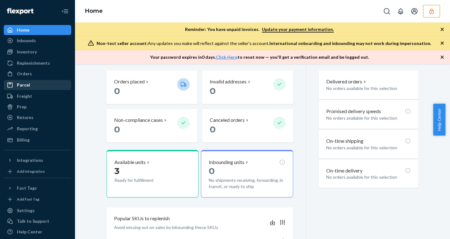
scroll to position [76, 0]
click at [32, 70] on div "Orders" at bounding box center [37, 73] width 66 height 9
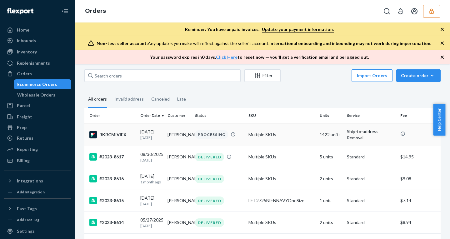
scroll to position [8, 0]
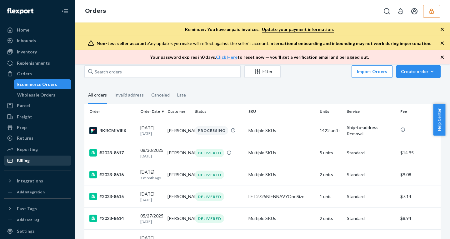
click at [30, 160] on div "Billing" at bounding box center [37, 160] width 66 height 9
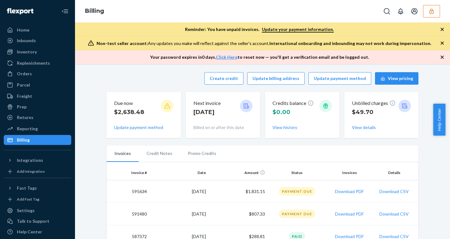
scroll to position [25, 0]
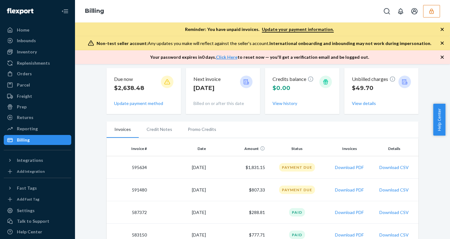
click at [432, 9] on icon "button" at bounding box center [432, 11] width 6 height 6
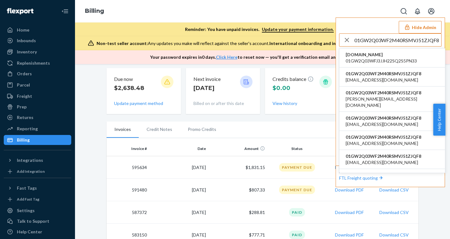
type input "01GW2Q03WF2M40RSMVJ51ZJQF8"
click at [376, 56] on span "[DOMAIN_NAME]" at bounding box center [381, 55] width 71 height 6
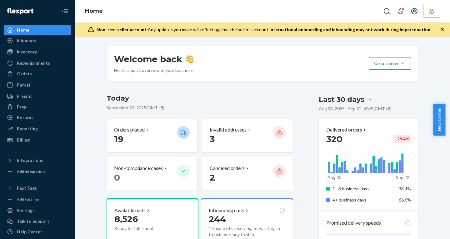
click at [30, 72] on div "Orders" at bounding box center [24, 74] width 15 height 6
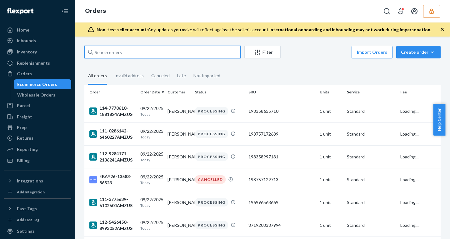
click at [146, 55] on input "text" at bounding box center [162, 52] width 156 height 13
paste input "#32864"
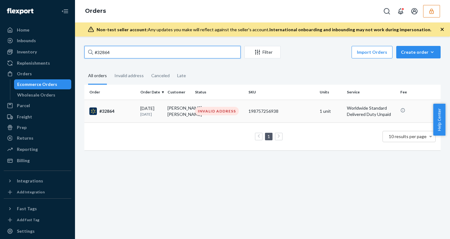
type input "#32864"
click at [158, 113] on p "[DATE]" at bounding box center [151, 114] width 22 height 5
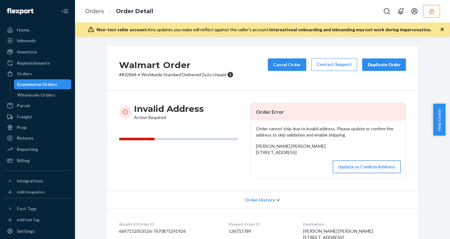
click at [357, 173] on button "Update or Confirm Address" at bounding box center [367, 167] width 68 height 13
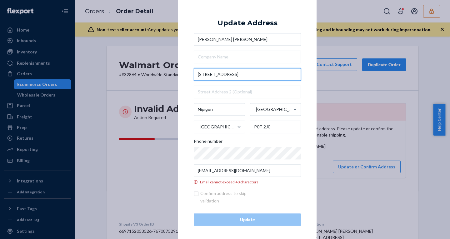
drag, startPoint x: 240, startPoint y: 75, endPoint x: 131, endPoint y: 69, distance: 108.9
click at [131, 69] on div "× Update Address [PERSON_NAME] [PERSON_NAME] [STREET_ADDRESS] Phone number [EMA…" at bounding box center [225, 119] width 450 height 239
paste input "text"
type input "[STREET_ADDRESS]"
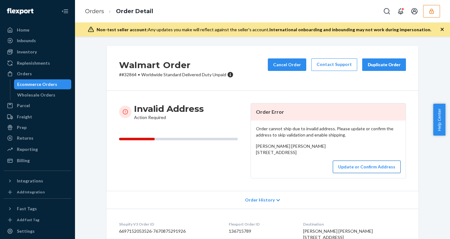
click at [353, 173] on button "Update or Confirm Address" at bounding box center [367, 167] width 68 height 13
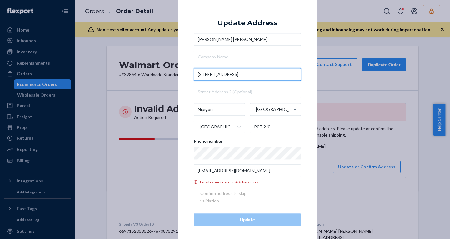
drag, startPoint x: 232, startPoint y: 75, endPoint x: 191, endPoint y: 75, distance: 41.3
click at [191, 75] on div "× Update Address [PERSON_NAME] [PERSON_NAME] [STREET_ADDRESS] Phone number [EMA…" at bounding box center [247, 119] width 139 height 244
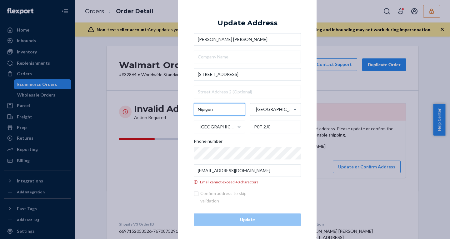
click at [218, 111] on input "Nipigon" at bounding box center [219, 109] width 51 height 13
click at [260, 138] on div "[PERSON_NAME] [PERSON_NAME] [STREET_ADDRESS] Phone number [EMAIL_ADDRESS][DOMAI…" at bounding box center [247, 109] width 107 height 152
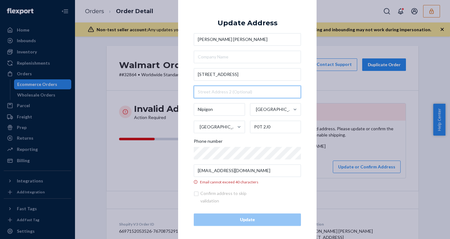
click at [211, 92] on input "text" at bounding box center [247, 92] width 107 height 13
type input "PO BOX 428"
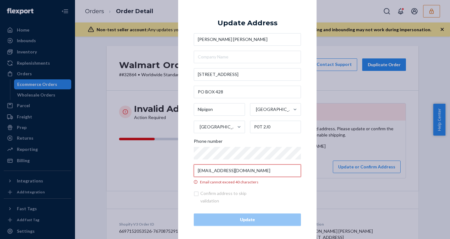
click at [240, 173] on input "[EMAIL_ADDRESS][DOMAIN_NAME]" at bounding box center [247, 170] width 107 height 13
paste input "[EMAIL_ADDRESS][DOMAIN_NAME]"
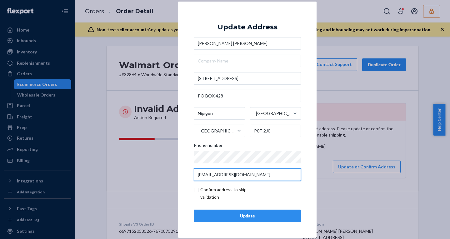
type input "[EMAIL_ADDRESS][DOMAIN_NAME]"
click at [231, 217] on div "Update" at bounding box center [247, 216] width 97 height 6
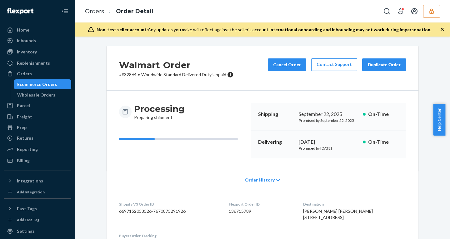
click at [436, 10] on button "button" at bounding box center [431, 11] width 17 height 13
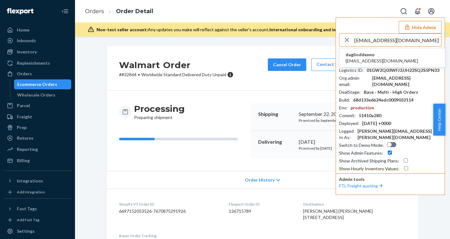
type input "[EMAIL_ADDRESS][DOMAIN_NAME]"
click at [383, 59] on li "daglioddenno [EMAIL_ADDRESS][DOMAIN_NAME]" at bounding box center [393, 57] width 106 height 19
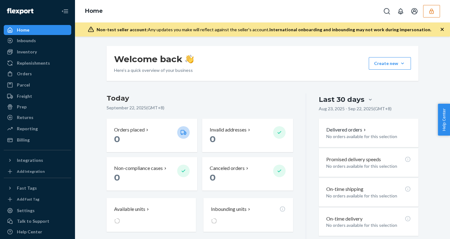
click at [429, 8] on icon "button" at bounding box center [432, 11] width 6 height 6
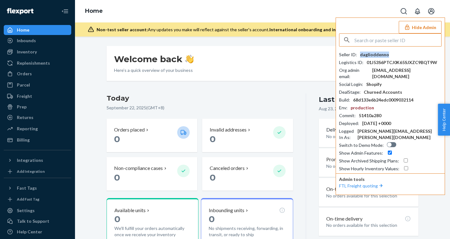
click at [374, 57] on div "daglioddenno" at bounding box center [374, 55] width 29 height 6
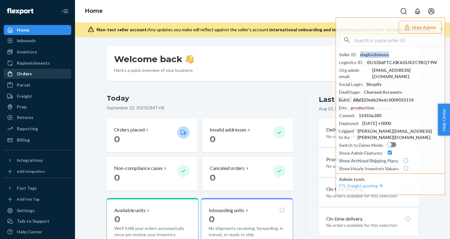
click at [21, 75] on div "Orders" at bounding box center [24, 74] width 15 height 6
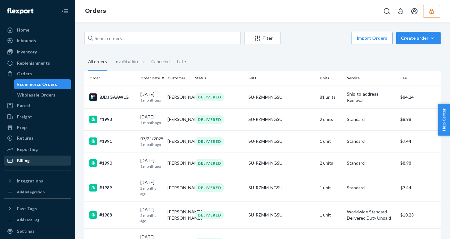
click at [26, 160] on div "Billing" at bounding box center [23, 161] width 13 height 6
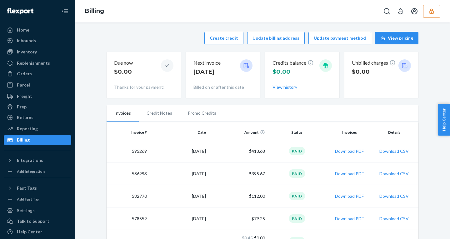
click at [188, 112] on li "Promo Credits" at bounding box center [202, 113] width 44 height 16
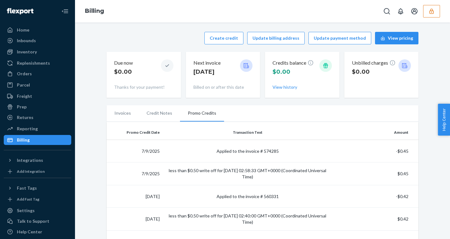
click at [119, 113] on li "Invoices" at bounding box center [123, 113] width 32 height 16
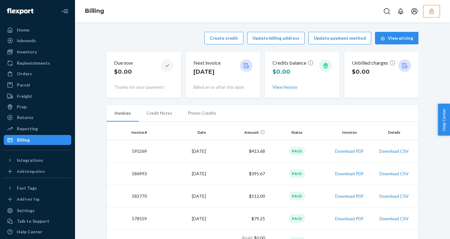
click at [161, 115] on li "Credit Notes" at bounding box center [159, 113] width 41 height 16
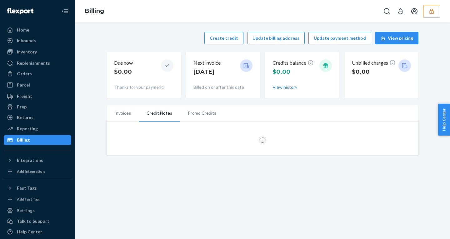
click at [198, 116] on li "Promo Credits" at bounding box center [202, 113] width 44 height 16
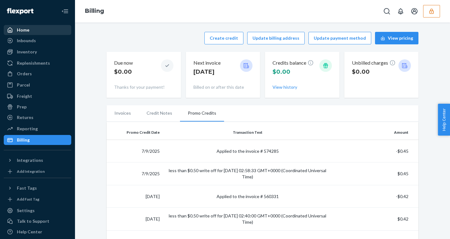
click at [25, 33] on div "Home" at bounding box center [37, 30] width 66 height 9
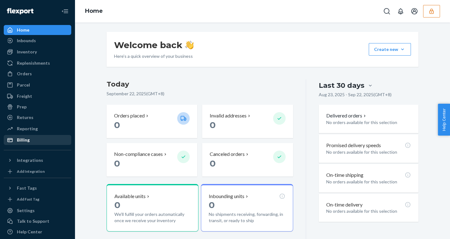
click at [27, 140] on div "Billing" at bounding box center [23, 140] width 13 height 6
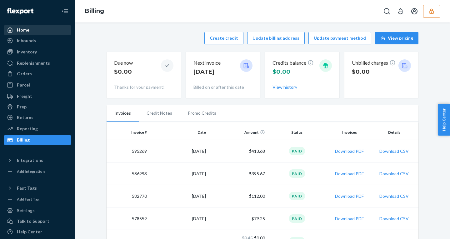
click at [24, 29] on div "Home" at bounding box center [23, 30] width 13 height 6
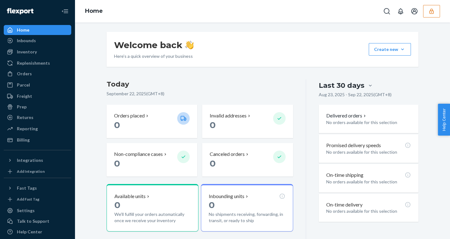
click at [435, 11] on button "button" at bounding box center [431, 11] width 17 height 13
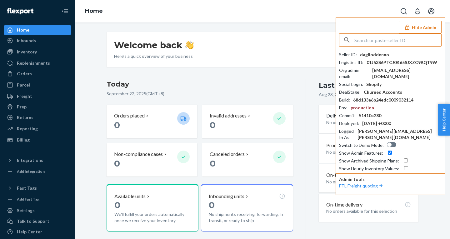
click at [371, 55] on div "daglioddenno" at bounding box center [374, 55] width 29 height 6
copy div "daglioddenno"
click at [373, 55] on div "daglioddenno" at bounding box center [374, 55] width 29 height 6
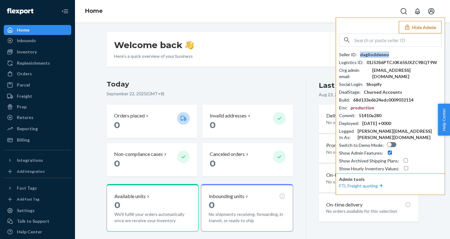
copy div "daglioddenno"
click at [385, 68] on div "dag@liodden.no" at bounding box center [406, 73] width 69 height 13
click at [386, 70] on div "dag@liodden.no" at bounding box center [406, 73] width 69 height 13
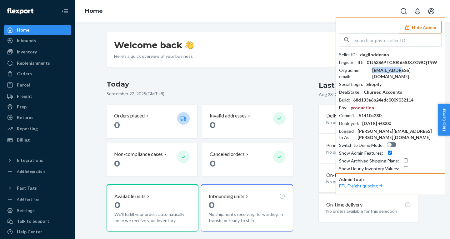
click at [386, 70] on div "dag@liodden.no" at bounding box center [406, 73] width 69 height 13
click at [256, 40] on div "Welcome back Here’s a quick overview of your business Create new Create new inb…" at bounding box center [263, 49] width 312 height 35
click at [386, 71] on div "dag@liodden.no" at bounding box center [406, 73] width 69 height 13
copy div "dag@liodden.no"
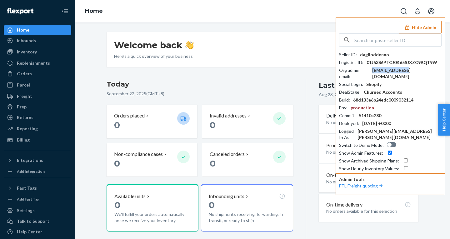
click at [415, 41] on input "text" at bounding box center [398, 40] width 87 height 13
paste input "01H1PFX880B582V9480Z6EE7V0"
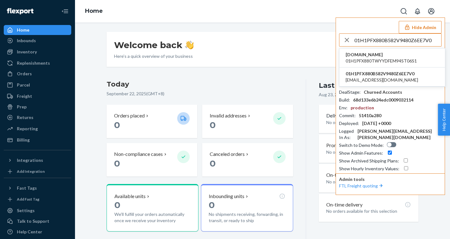
type input "01H1PFX880B582V9480Z6EE7V0"
click at [378, 58] on span "01H1PFX880TWYYDFEM94ST06S1" at bounding box center [381, 61] width 71 height 6
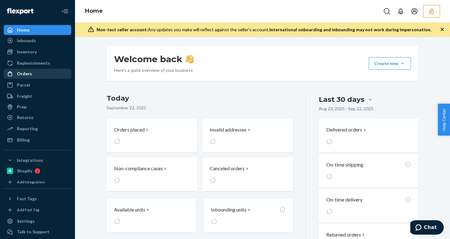
click at [32, 71] on div "Orders" at bounding box center [37, 73] width 66 height 9
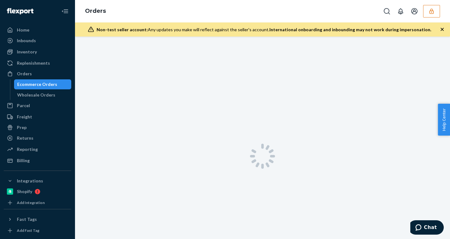
click at [442, 29] on icon "button" at bounding box center [442, 29] width 3 height 3
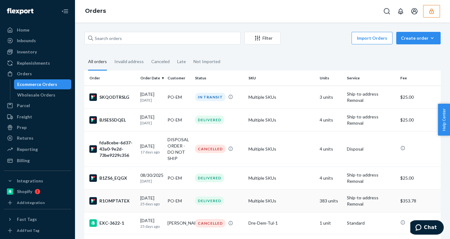
click at [179, 198] on td "PO-EM" at bounding box center [178, 200] width 27 height 23
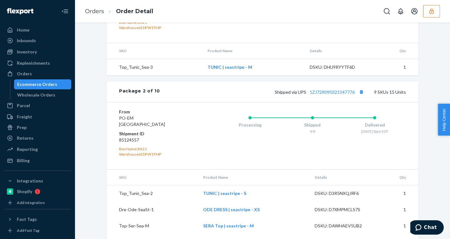
scroll to position [2914, 0]
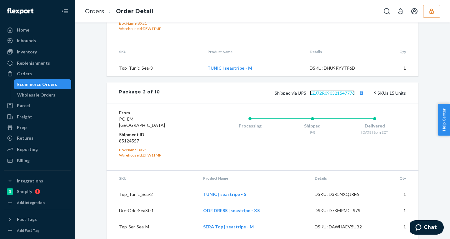
click at [325, 96] on link "1ZJ72R090321547776" at bounding box center [332, 92] width 45 height 5
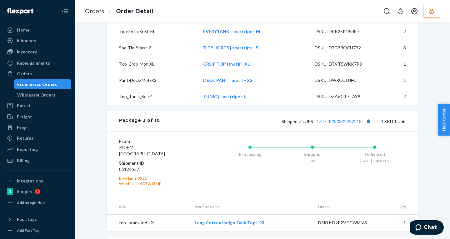
scroll to position [3149, 0]
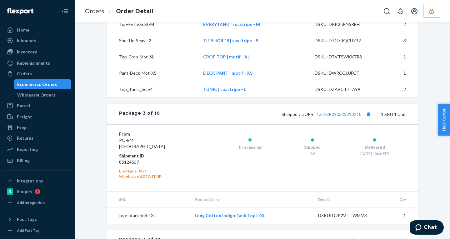
click at [428, 13] on button "button" at bounding box center [431, 11] width 17 height 13
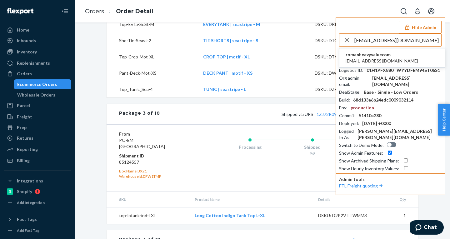
type input "[EMAIL_ADDRESS][DOMAIN_NAME]"
click at [373, 60] on span "[EMAIL_ADDRESS][DOMAIN_NAME]" at bounding box center [382, 61] width 73 height 6
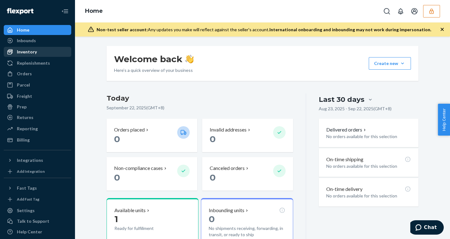
click at [29, 53] on div "Inventory" at bounding box center [27, 52] width 20 height 6
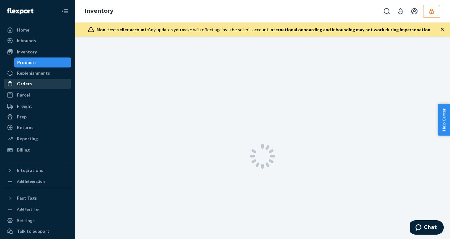
click at [28, 84] on div "Orders" at bounding box center [24, 84] width 15 height 6
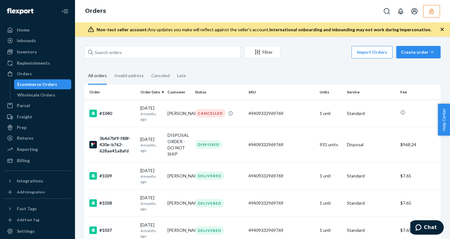
click at [442, 30] on icon "button" at bounding box center [442, 29] width 6 height 6
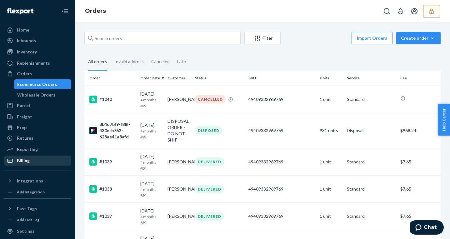
click at [34, 158] on div "Billing" at bounding box center [37, 160] width 66 height 9
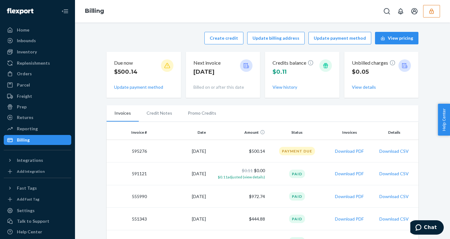
scroll to position [21, 0]
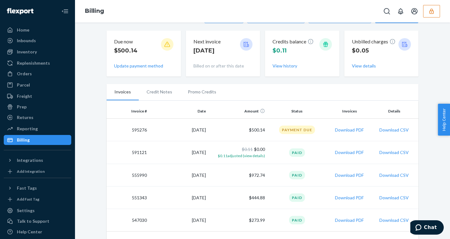
click at [431, 13] on icon "button" at bounding box center [432, 11] width 6 height 6
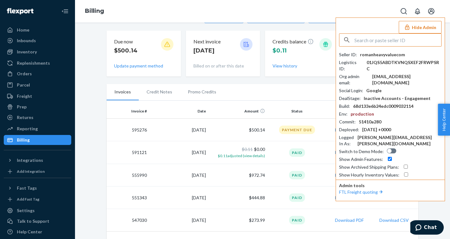
click at [390, 55] on div "romanheavyvaluecom" at bounding box center [382, 55] width 45 height 6
click at [387, 53] on div "romanheavyvaluecom" at bounding box center [382, 55] width 45 height 6
click at [380, 56] on div "romanheavyvaluecom" at bounding box center [382, 55] width 45 height 6
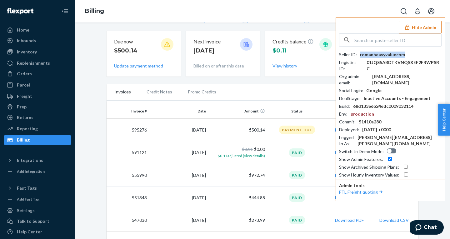
click at [380, 56] on div "romanheavyvaluecom" at bounding box center [382, 55] width 45 height 6
click at [378, 52] on div "romanheavyvaluecom" at bounding box center [382, 55] width 45 height 6
click at [31, 52] on div "Inventory" at bounding box center [27, 52] width 20 height 6
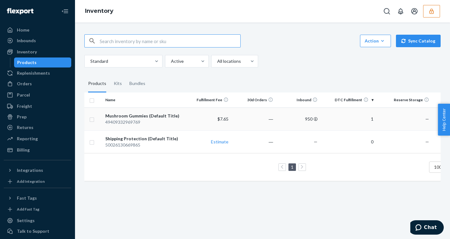
click at [180, 117] on div "Mushroom Gummies (Default Title)" at bounding box center [144, 116] width 78 height 6
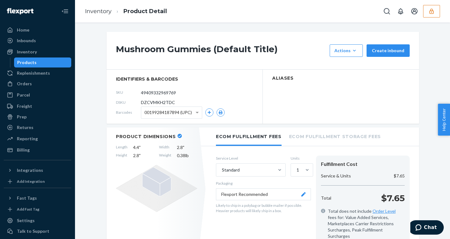
click at [19, 149] on div "Billing" at bounding box center [23, 150] width 13 height 6
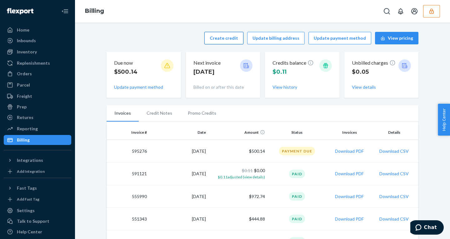
click at [225, 37] on button "Create credit" at bounding box center [223, 38] width 39 height 13
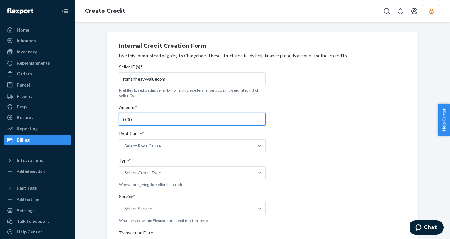
drag, startPoint x: 131, startPoint y: 117, endPoint x: 81, endPoint y: 117, distance: 50.3
click at [81, 117] on div "Internal Credit Creation Form Use this form instead of going to Chargebee. Thes…" at bounding box center [263, 232] width 366 height 400
type input "25"
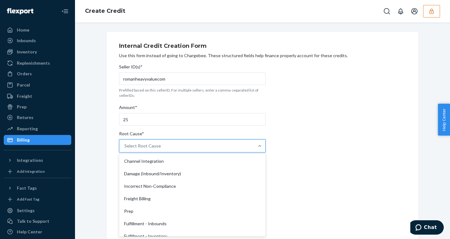
click at [160, 149] on div "Select Root Cause" at bounding box center [186, 146] width 135 height 13
click at [125, 149] on input "Root Cause* option Channel Integration focused, 1 of 29. 29 results available. …" at bounding box center [124, 146] width 1 height 6
type input "remo"
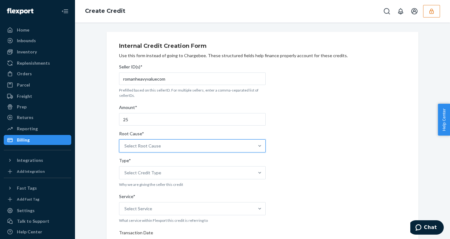
drag, startPoint x: 114, startPoint y: 144, endPoint x: 101, endPoint y: 144, distance: 13.4
click at [102, 144] on div "Internal Credit Creation Form Use this form instead of going to Chargebee. Thes…" at bounding box center [262, 232] width 321 height 400
click at [140, 148] on div "Select Root Cause" at bounding box center [142, 146] width 37 height 6
click at [125, 148] on input "Root Cause* 0 results available. Select is focused ,type to refine list, press …" at bounding box center [124, 146] width 1 height 6
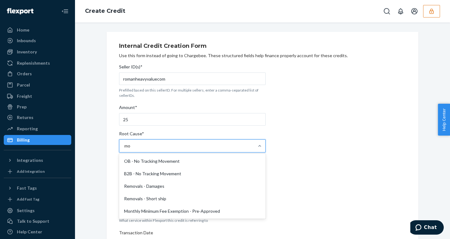
type input "mon"
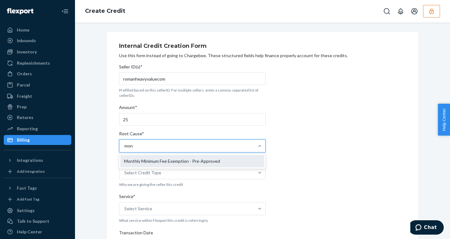
click at [156, 160] on div "Monthly Minimum Fee Exemption - Pre-Approved" at bounding box center [192, 161] width 144 height 13
click at [134, 149] on input "mon" at bounding box center [128, 146] width 9 height 6
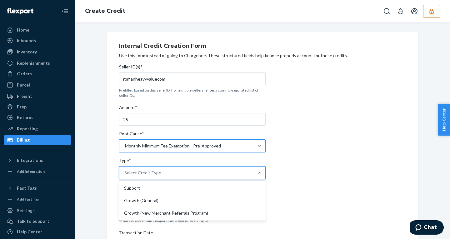
click at [156, 173] on div "Select Credit Type" at bounding box center [142, 173] width 37 height 6
click at [125, 173] on input "Type* option Support focused, 1 of 3. 3 results available. Use Up and Down to c…" at bounding box center [124, 173] width 1 height 6
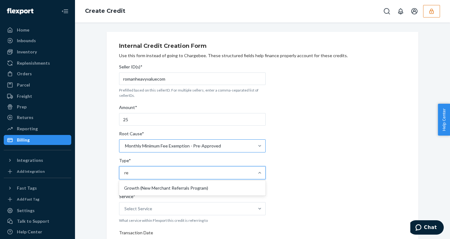
type input "r"
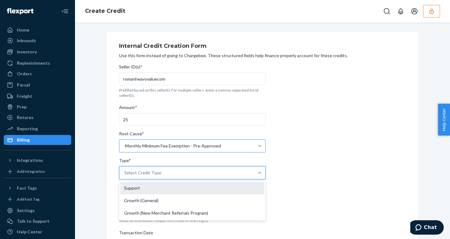
click at [139, 186] on div "Support" at bounding box center [192, 188] width 144 height 13
click at [125, 176] on input "Type* option Support focused, 1 of 3. 3 results available. Use Up and Down to c…" at bounding box center [124, 173] width 1 height 6
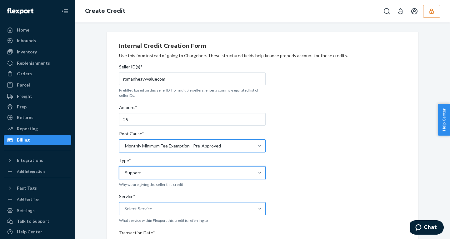
click at [153, 211] on div "Select Service" at bounding box center [186, 209] width 135 height 13
click at [125, 211] on input "Service* Select Service" at bounding box center [124, 209] width 1 height 6
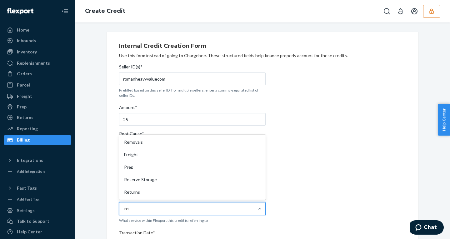
type input "remo"
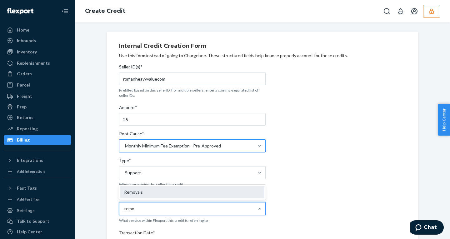
click at [139, 191] on div "Removals" at bounding box center [192, 192] width 144 height 13
click at [135, 206] on input "remo" at bounding box center [129, 209] width 11 height 6
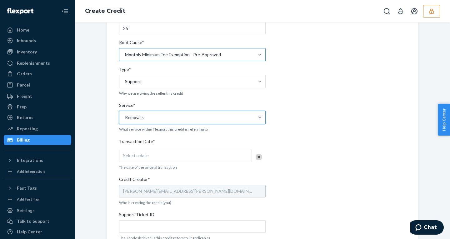
scroll to position [93, 0]
click at [154, 162] on div "Seller ID(s)* romanheavyvaluecom Prefilled based on this sellerID. For multiple…" at bounding box center [192, 150] width 147 height 363
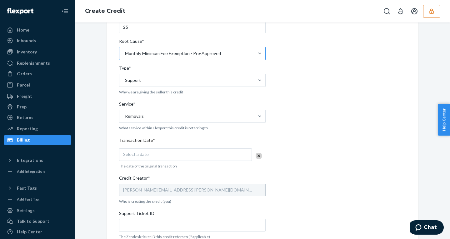
click at [149, 157] on div "Select a date" at bounding box center [185, 155] width 133 height 13
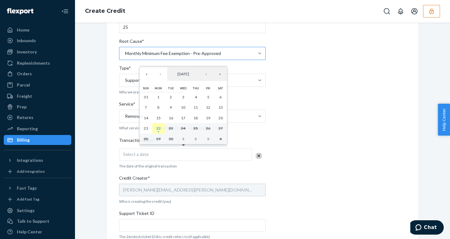
click at [159, 129] on abbr "22" at bounding box center [158, 128] width 4 height 5
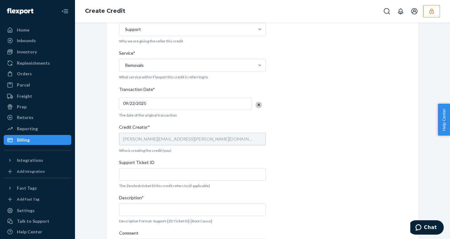
scroll to position [192, 0]
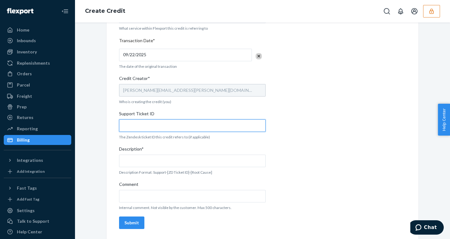
click at [146, 126] on input "Support Ticket ID" at bounding box center [192, 125] width 147 height 13
paste input "821050"
type input "821050"
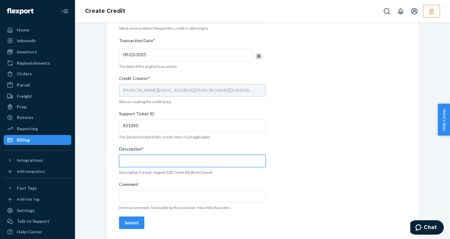
click at [195, 163] on input "Description*" at bounding box center [192, 161] width 147 height 13
paste input "Monthly Minimum Fee Exemption - Pre - Approved"
type input "Monthly Minimum Fee Exemption - Pre - Approved"
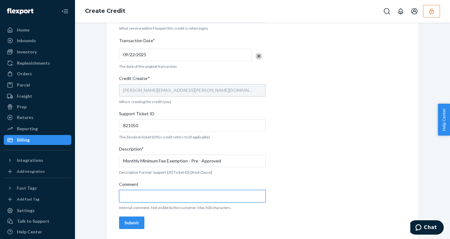
click at [165, 194] on input "Comment" at bounding box center [192, 196] width 147 height 13
type input "disposal"
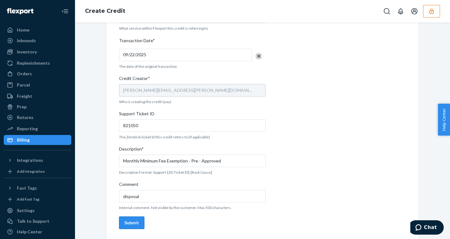
click at [134, 223] on div "Submit" at bounding box center [131, 223] width 15 height 6
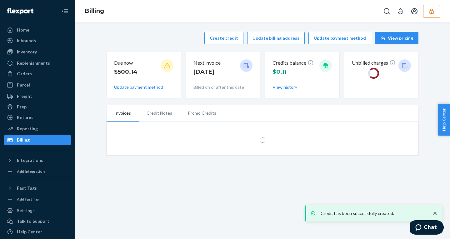
click at [438, 46] on div "Create credit Update billing address Update payment method View pricing Due now…" at bounding box center [263, 93] width 366 height 131
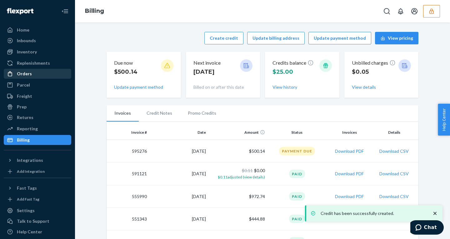
click at [29, 74] on div "Orders" at bounding box center [24, 74] width 15 height 6
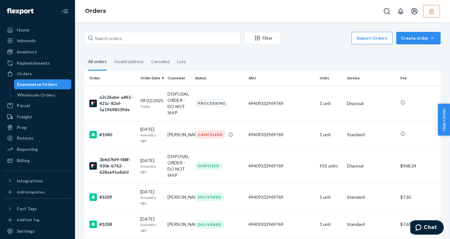
click at [23, 52] on div "Inventory" at bounding box center [27, 52] width 20 height 6
